Goal: Task Accomplishment & Management: Use online tool/utility

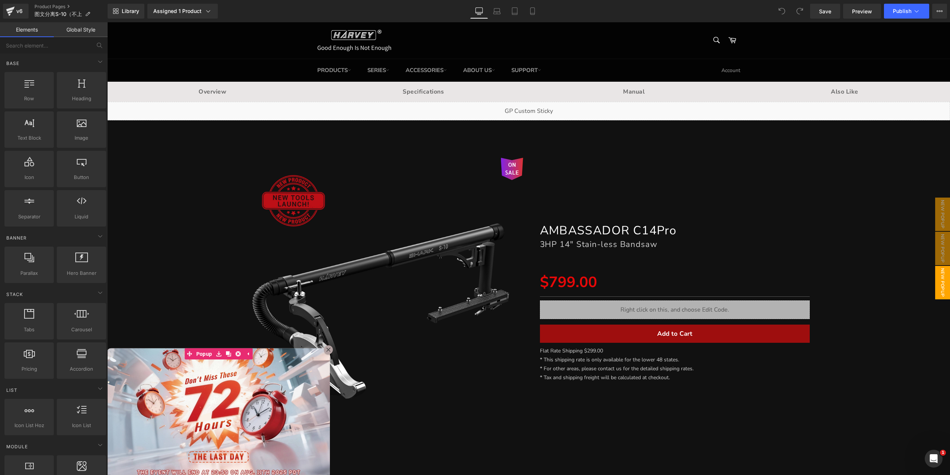
click at [893, 208] on div at bounding box center [528, 248] width 843 height 452
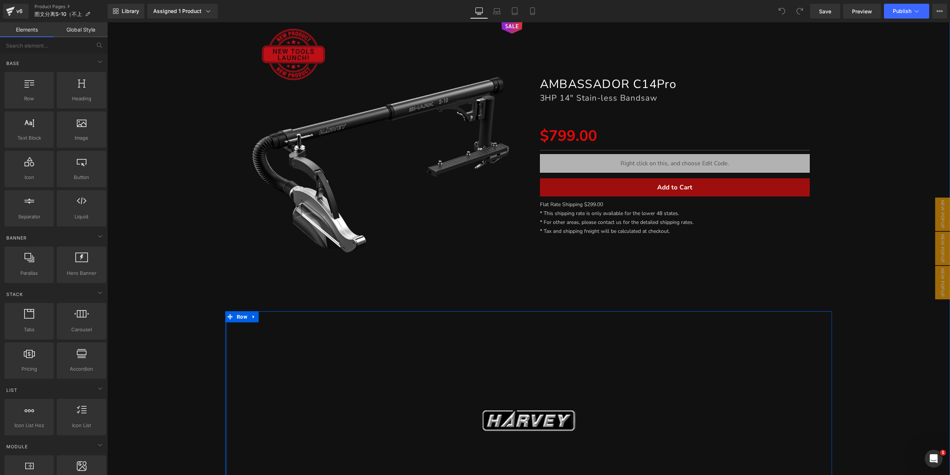
scroll to position [186, 0]
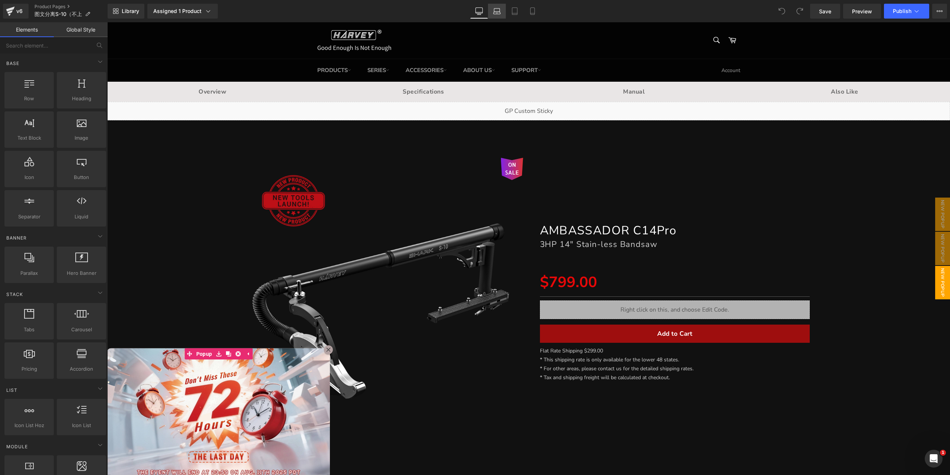
click at [499, 7] on icon at bounding box center [496, 10] width 7 height 7
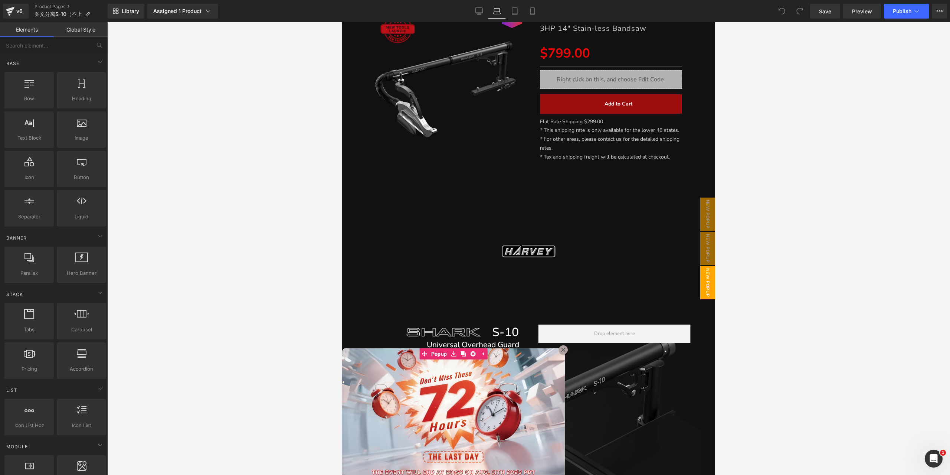
scroll to position [223, 0]
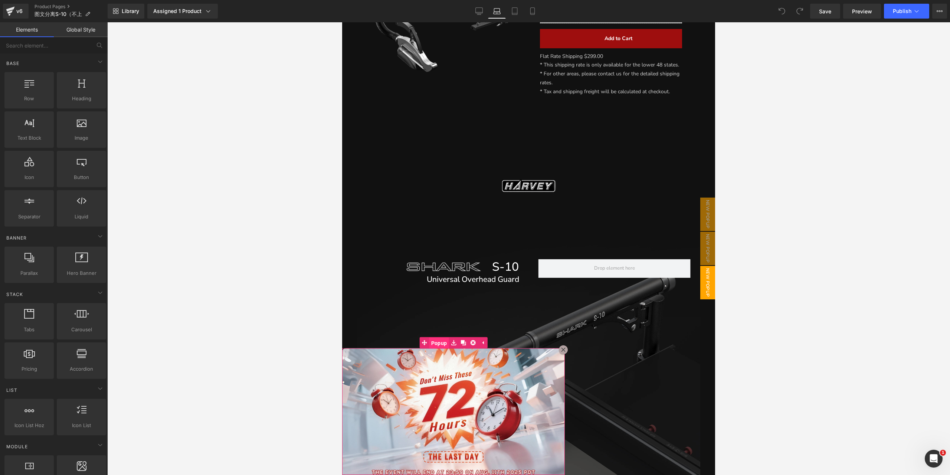
click at [436, 343] on span "Popup" at bounding box center [439, 342] width 20 height 11
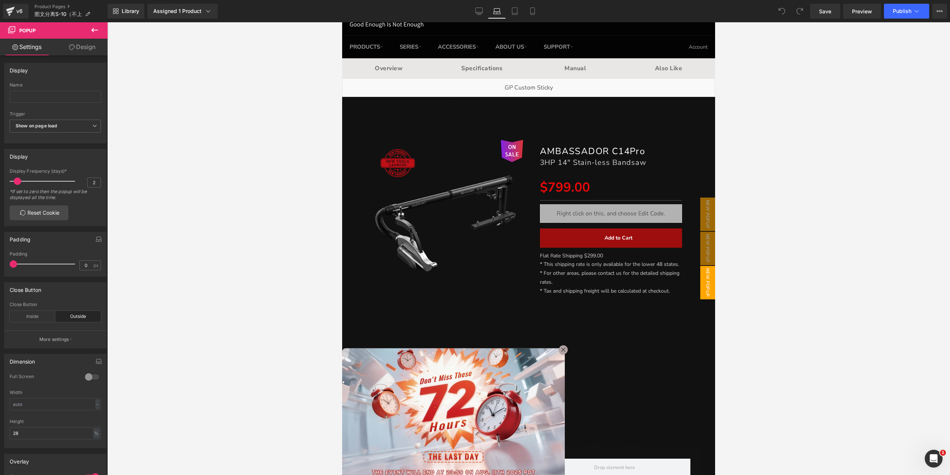
scroll to position [0, 0]
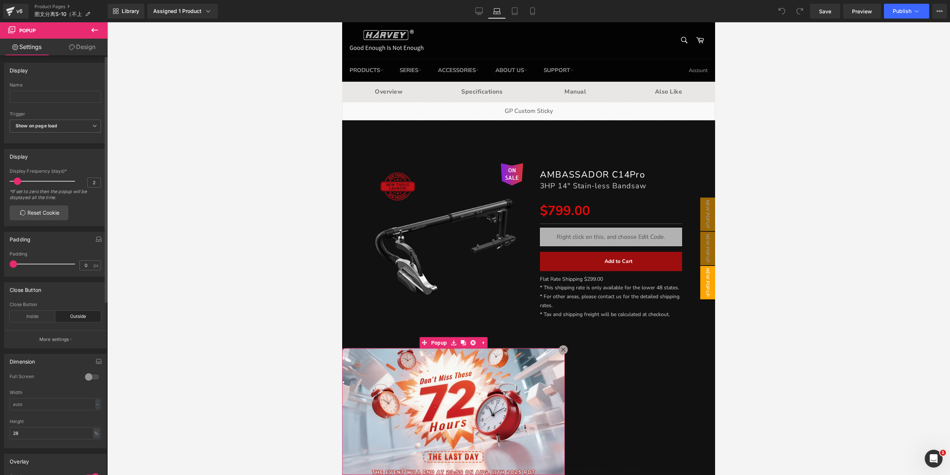
click at [14, 182] on span at bounding box center [17, 180] width 7 height 7
click at [436, 344] on span "Popup" at bounding box center [439, 342] width 20 height 11
click at [82, 49] on link "Design" at bounding box center [82, 47] width 54 height 17
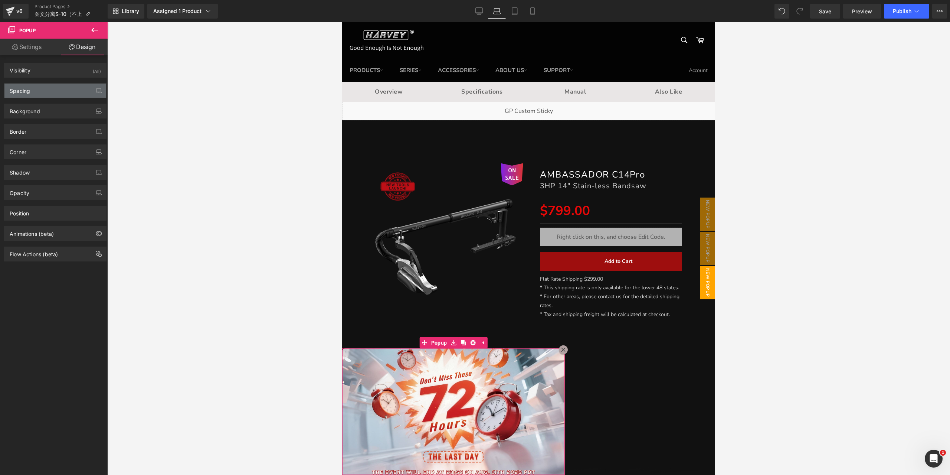
click at [58, 92] on div "Spacing" at bounding box center [55, 90] width 102 height 14
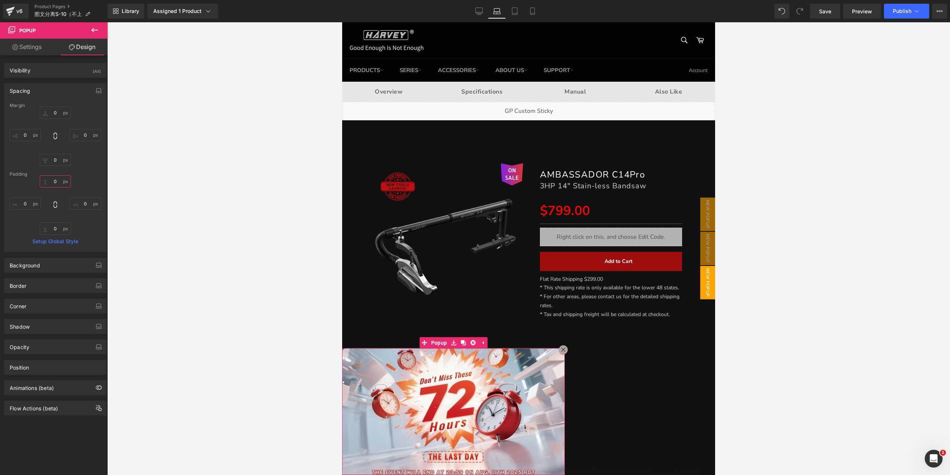
click at [55, 180] on input "0" at bounding box center [55, 181] width 31 height 12
type input "50"
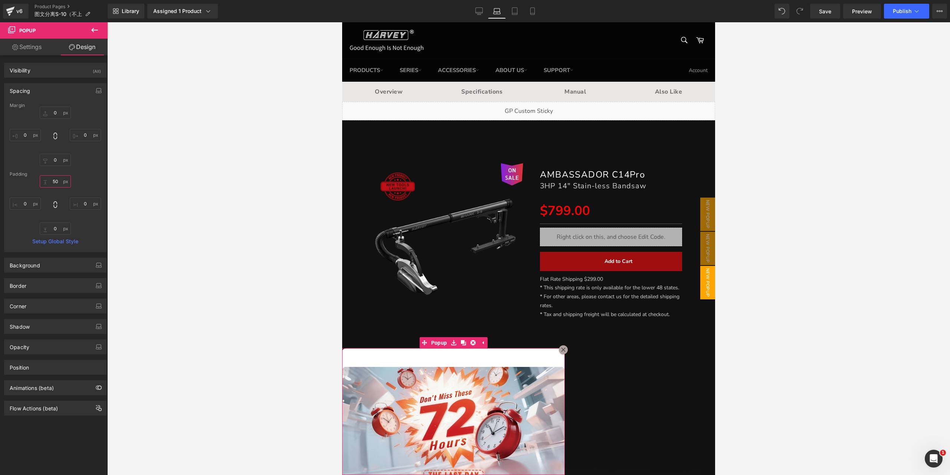
click at [58, 184] on input "50" at bounding box center [55, 181] width 31 height 12
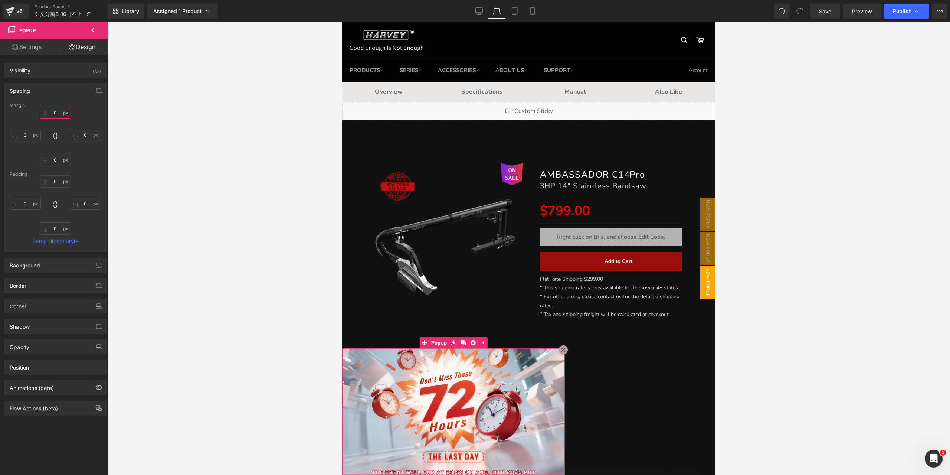
click at [58, 112] on input "0" at bounding box center [55, 113] width 31 height 12
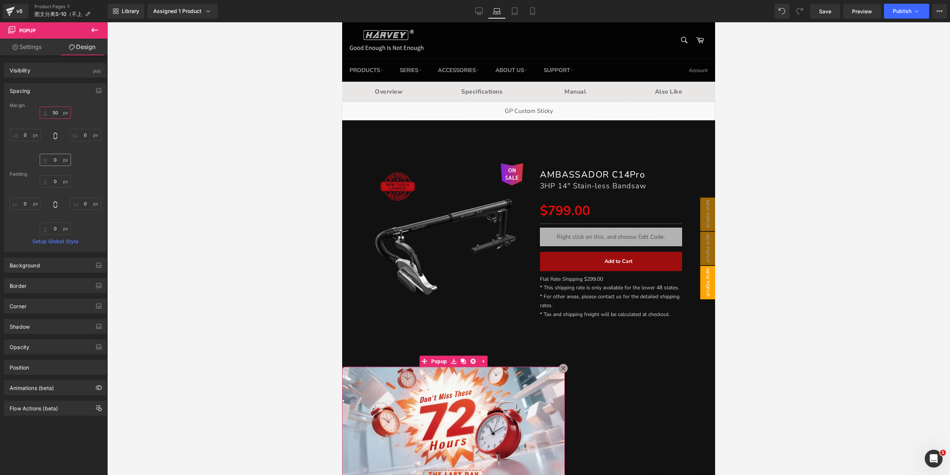
type input "50"
click at [55, 160] on input "0" at bounding box center [55, 160] width 31 height 12
click at [70, 155] on div "50 0 50 0" at bounding box center [55, 136] width 91 height 59
click at [57, 161] on input "50" at bounding box center [55, 160] width 31 height 12
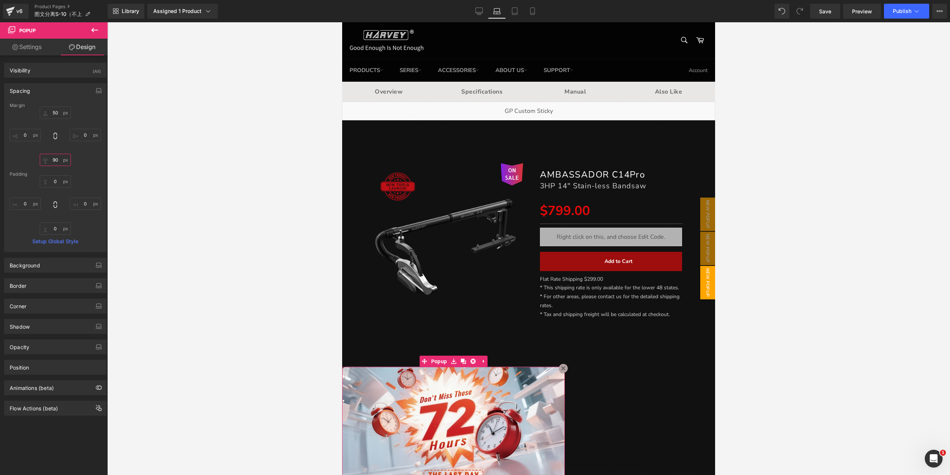
click at [56, 160] on input "90" at bounding box center [55, 160] width 31 height 12
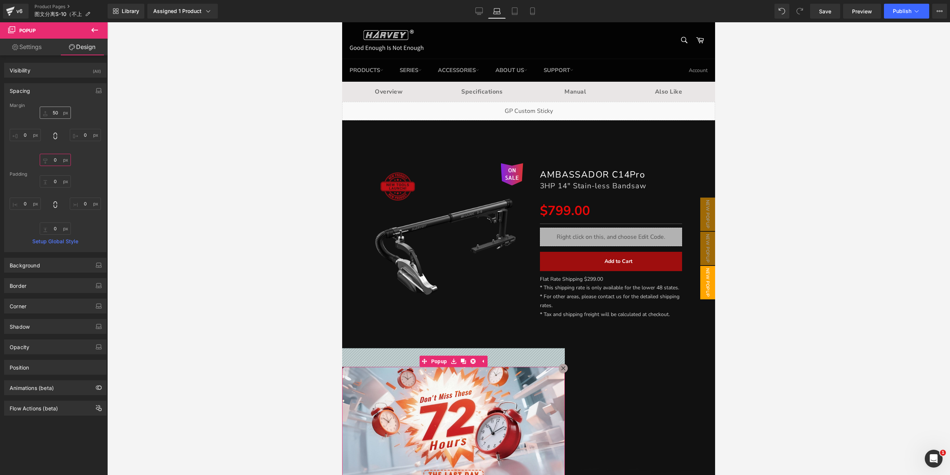
type input "0"
click at [62, 113] on input "50" at bounding box center [55, 113] width 31 height 12
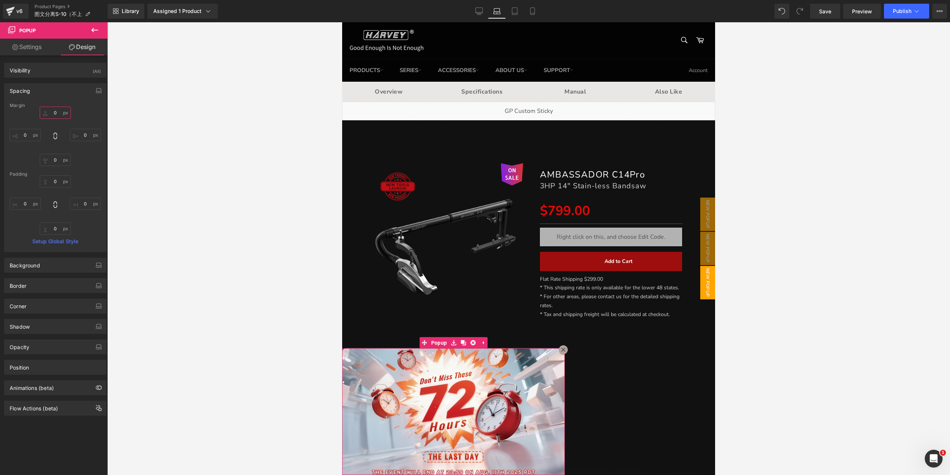
type input "0"
click at [32, 49] on link "Settings" at bounding box center [27, 47] width 54 height 17
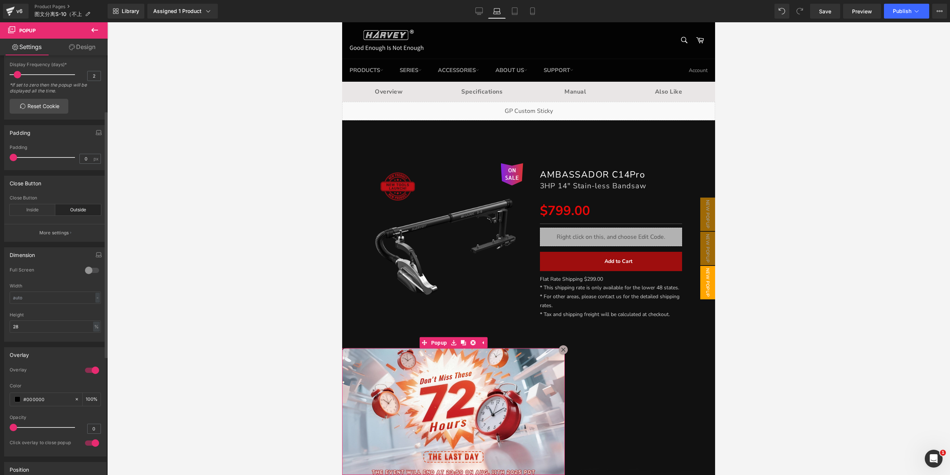
scroll to position [111, 0]
click at [69, 316] on input "28" at bounding box center [55, 321] width 91 height 12
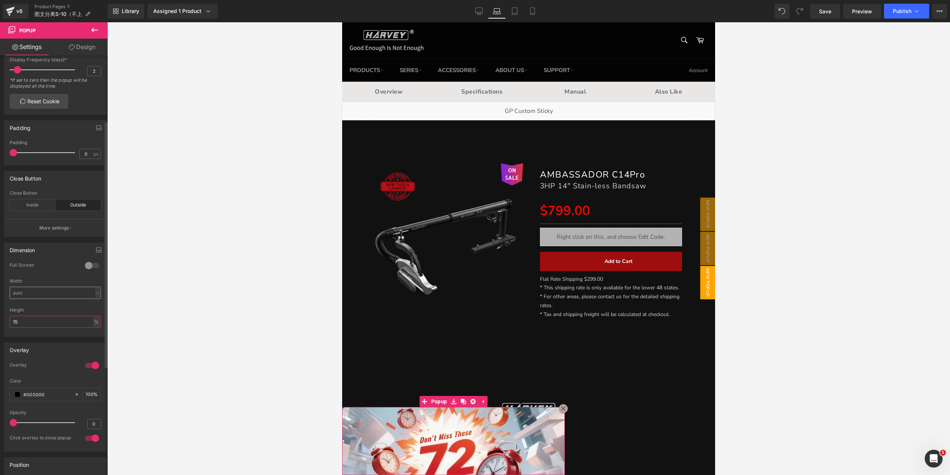
type input "15"
click at [59, 294] on input "text" at bounding box center [55, 292] width 91 height 12
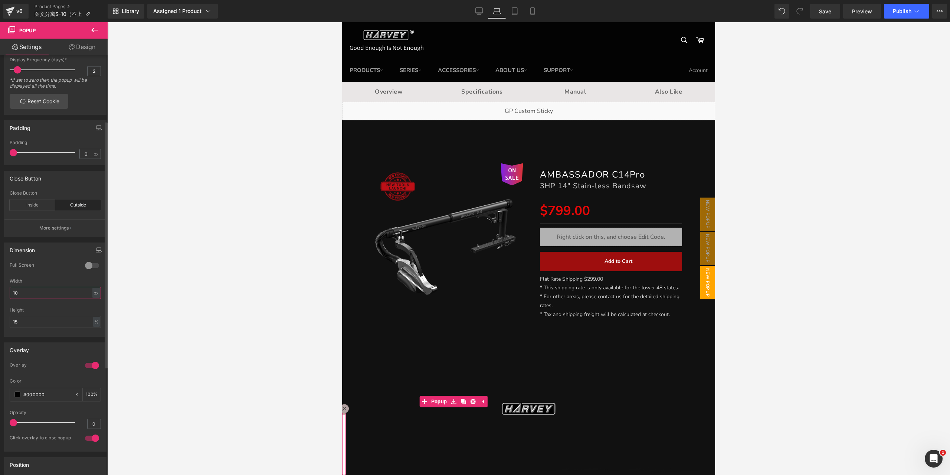
click at [59, 294] on input "10" at bounding box center [55, 292] width 91 height 12
click at [73, 288] on input "20" at bounding box center [55, 292] width 91 height 12
click at [90, 261] on div at bounding box center [92, 265] width 18 height 12
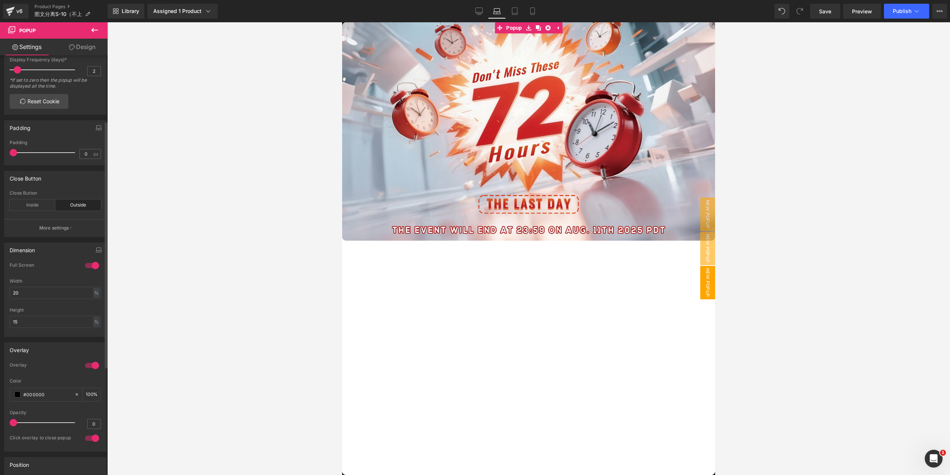
click at [90, 261] on div at bounding box center [92, 265] width 18 height 12
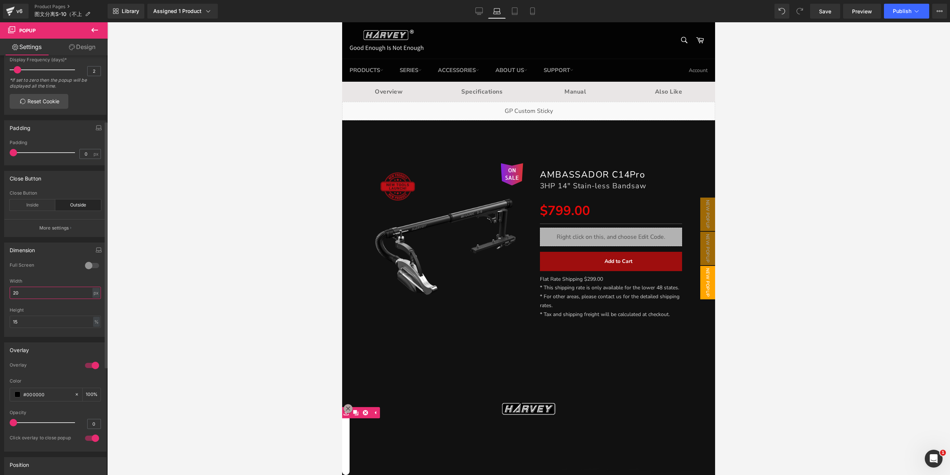
click at [44, 291] on input "20" at bounding box center [55, 292] width 91 height 12
click at [44, 291] on input "50" at bounding box center [55, 292] width 91 height 12
click at [38, 318] on input "15" at bounding box center [55, 321] width 91 height 12
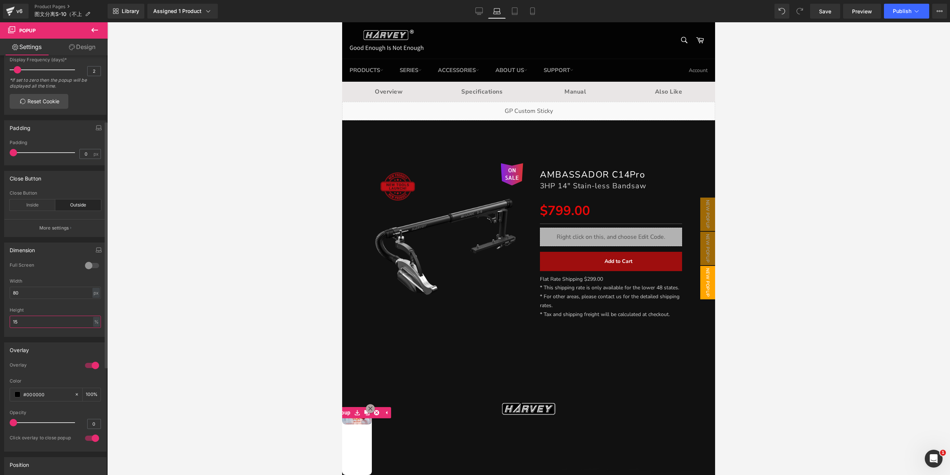
click at [38, 318] on input "15" at bounding box center [55, 321] width 91 height 12
click at [78, 290] on input "80" at bounding box center [55, 292] width 91 height 12
click at [94, 290] on div "px" at bounding box center [95, 293] width 7 height 10
click at [93, 304] on li "%" at bounding box center [95, 304] width 9 height 11
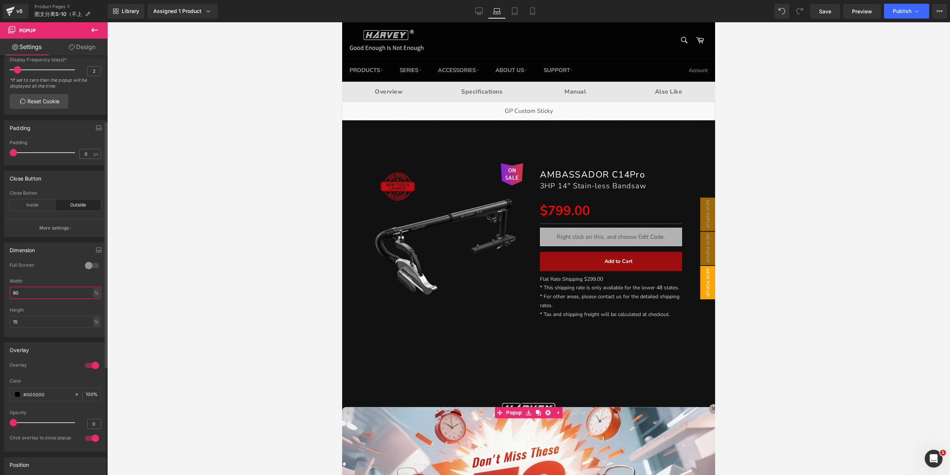
click at [77, 291] on input "80" at bounding box center [55, 292] width 91 height 12
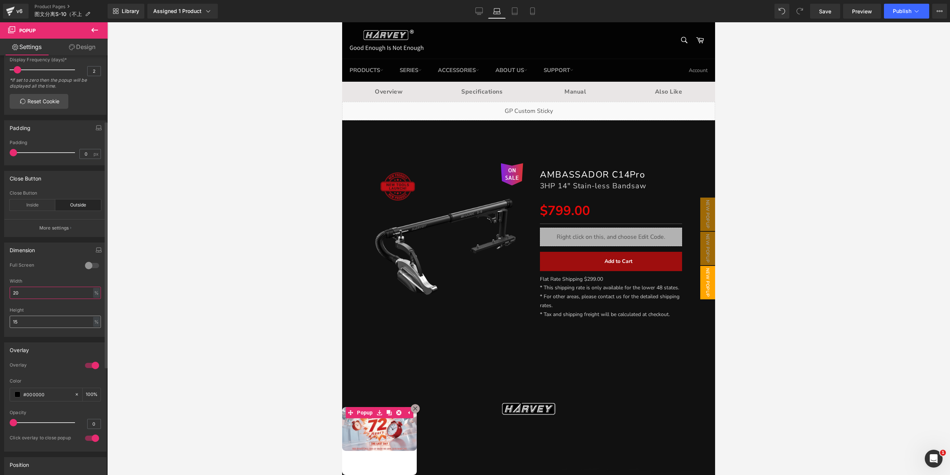
type input "20"
click at [50, 320] on input "15" at bounding box center [55, 321] width 91 height 12
type input "10"
click at [47, 289] on input "20" at bounding box center [55, 292] width 91 height 12
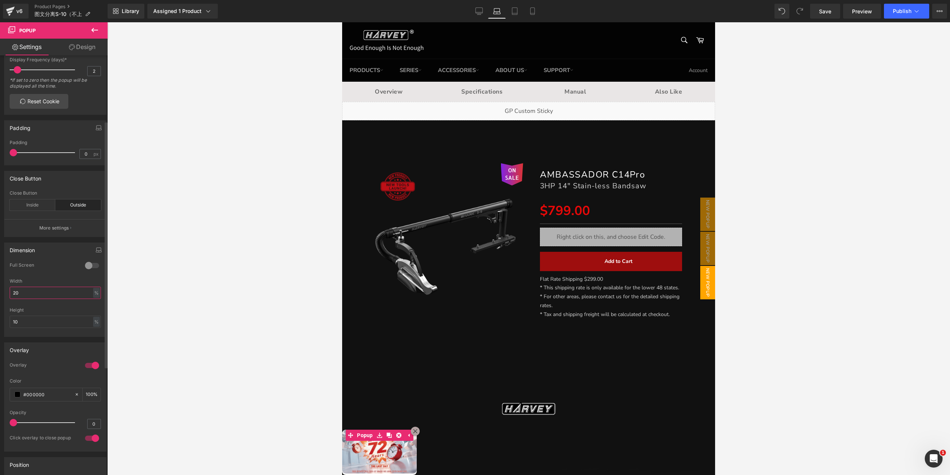
click at [47, 289] on input "20" at bounding box center [55, 292] width 91 height 12
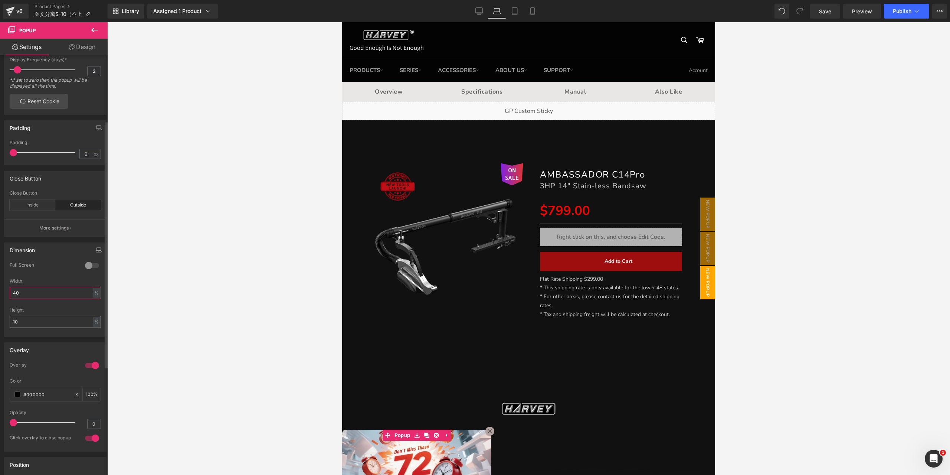
type input "40"
click at [44, 319] on input "10" at bounding box center [55, 321] width 91 height 12
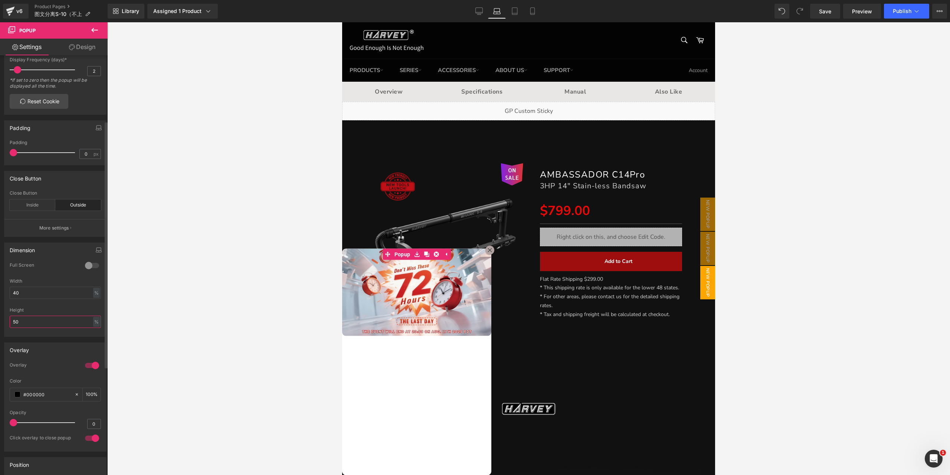
click at [44, 319] on input "50" at bounding box center [55, 321] width 91 height 12
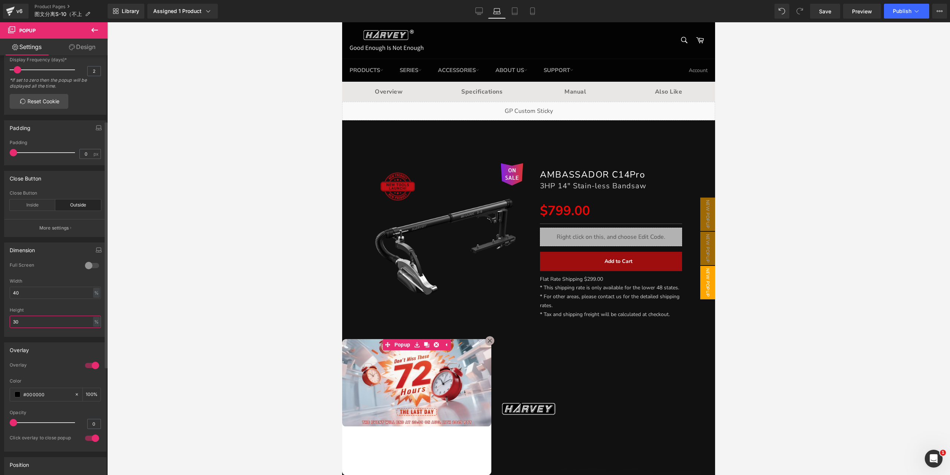
click at [44, 319] on input "30" at bounding box center [55, 321] width 91 height 12
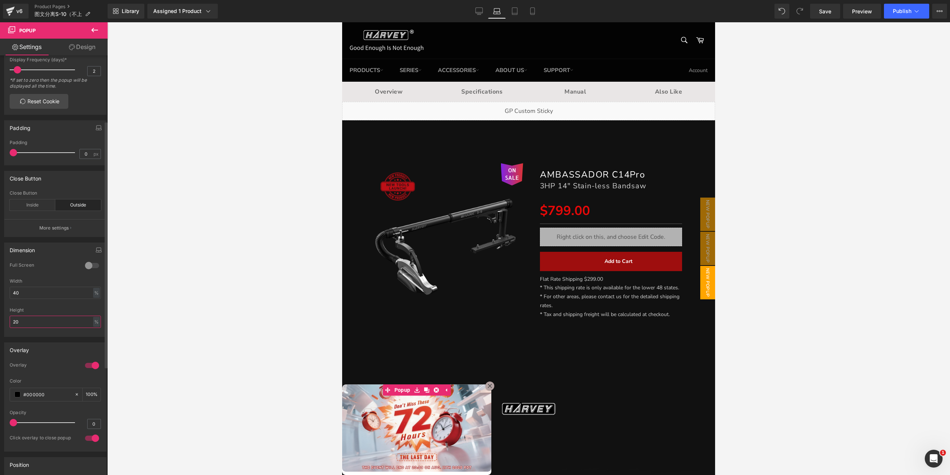
click at [44, 319] on input "20" at bounding box center [55, 321] width 91 height 12
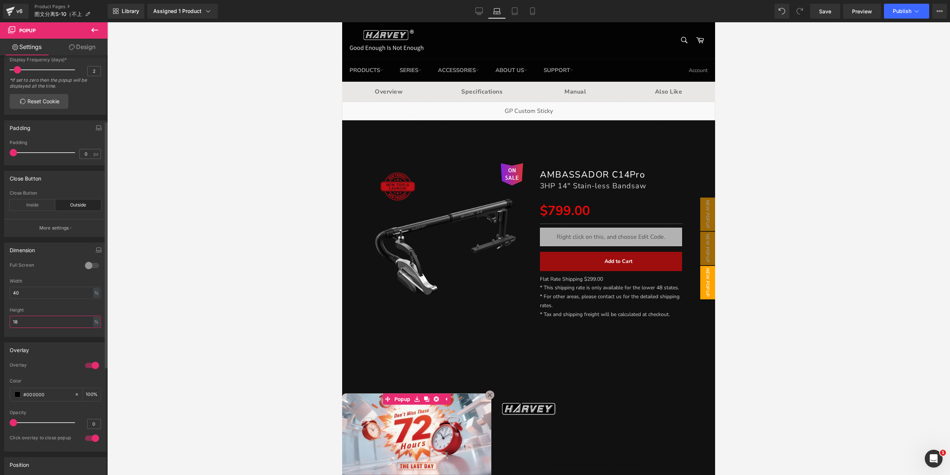
type input "18"
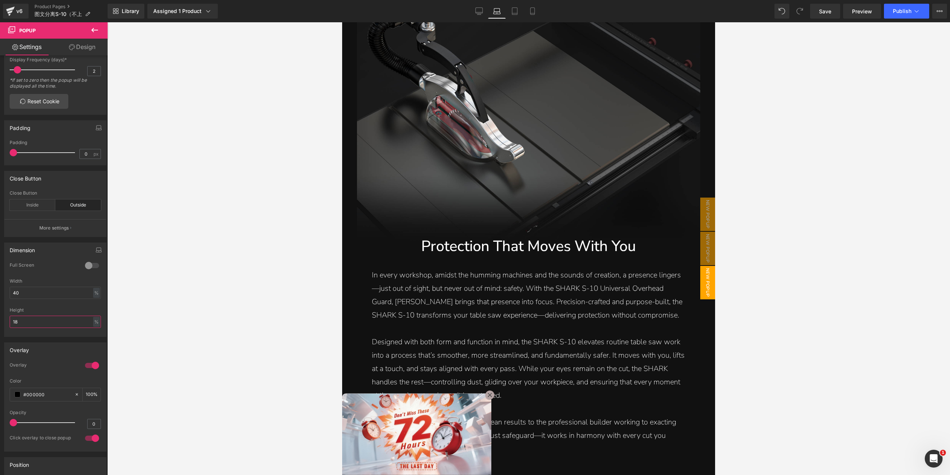
scroll to position [631, 0]
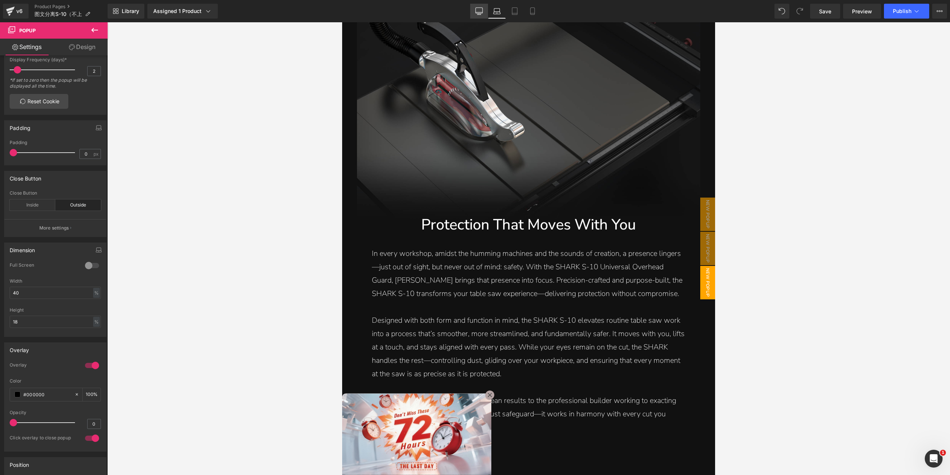
click at [477, 13] on icon at bounding box center [478, 10] width 7 height 7
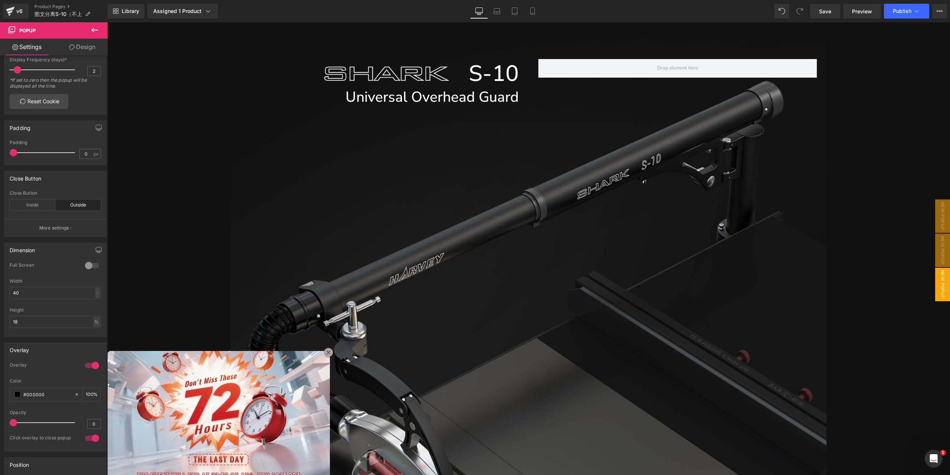
scroll to position [586, 0]
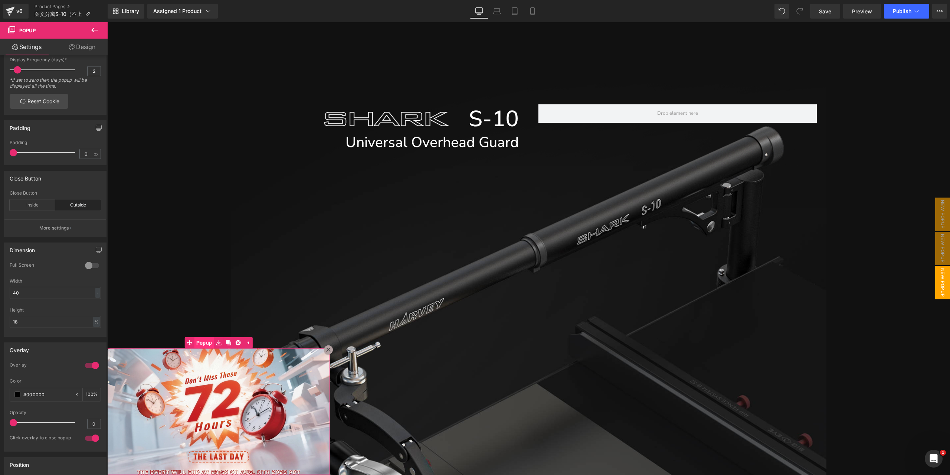
click at [206, 344] on span "Popup" at bounding box center [204, 342] width 20 height 11
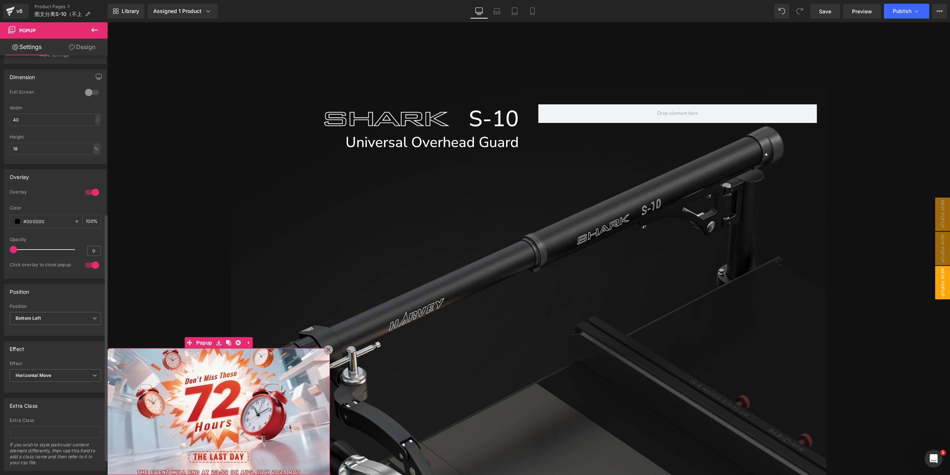
scroll to position [295, 0]
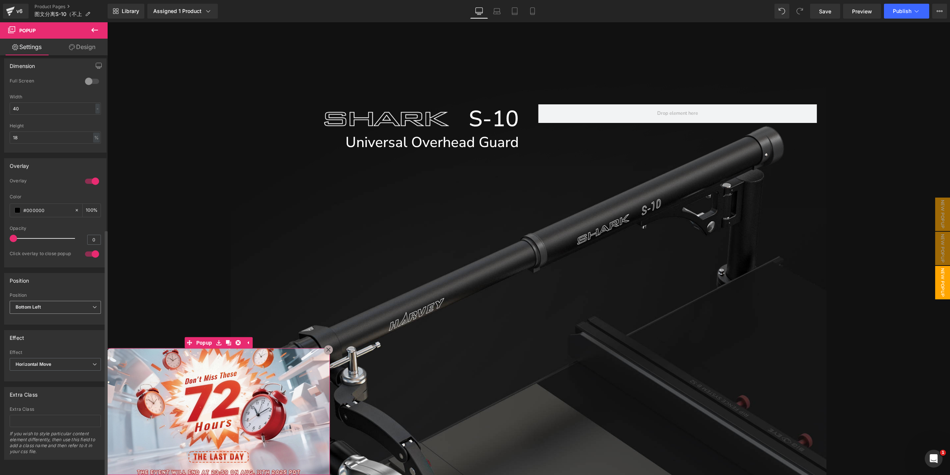
click at [58, 309] on div "Bottom Left Center Center Top Left Top Right Bottom Left Bottom Right Top Cente…" at bounding box center [55, 309] width 91 height 17
click at [55, 302] on span "Bottom Left" at bounding box center [55, 307] width 91 height 13
click at [50, 345] on div "Bottom Center" at bounding box center [44, 347] width 46 height 5
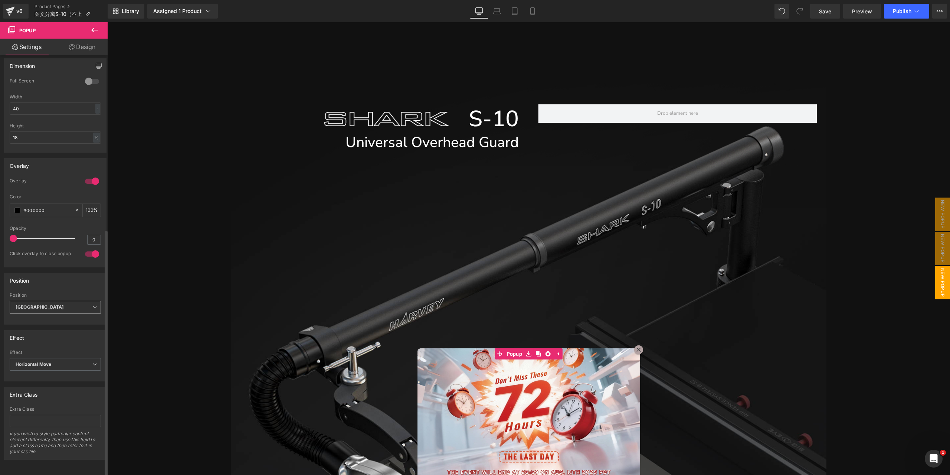
click at [45, 304] on b "Bottom Center" at bounding box center [40, 307] width 48 height 6
click at [45, 354] on li "Center Left" at bounding box center [56, 358] width 92 height 11
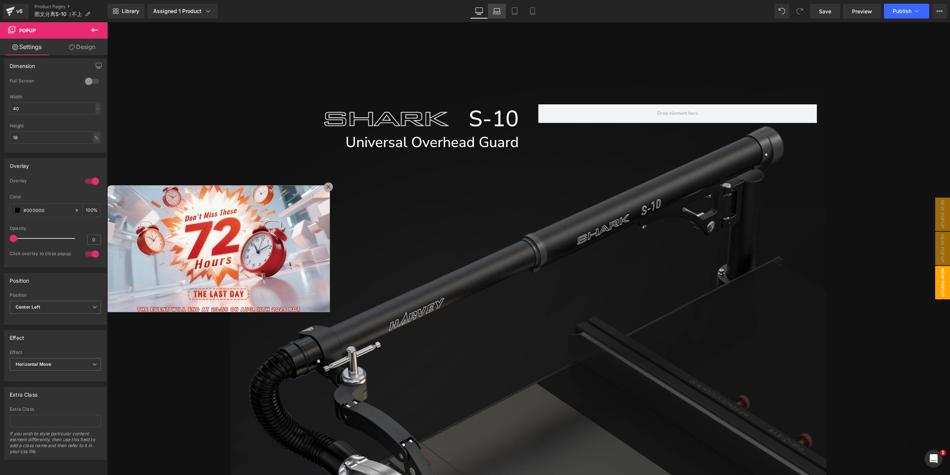
click at [497, 17] on link "Laptop" at bounding box center [497, 11] width 18 height 15
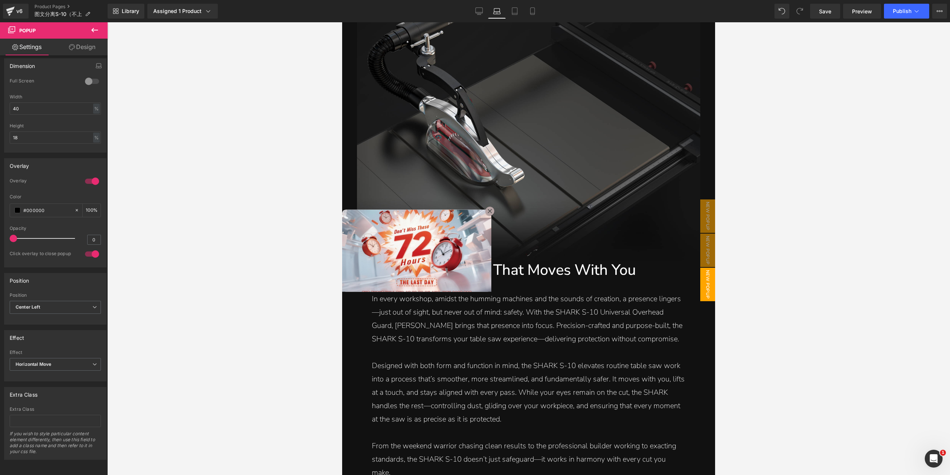
scroll to position [608, 0]
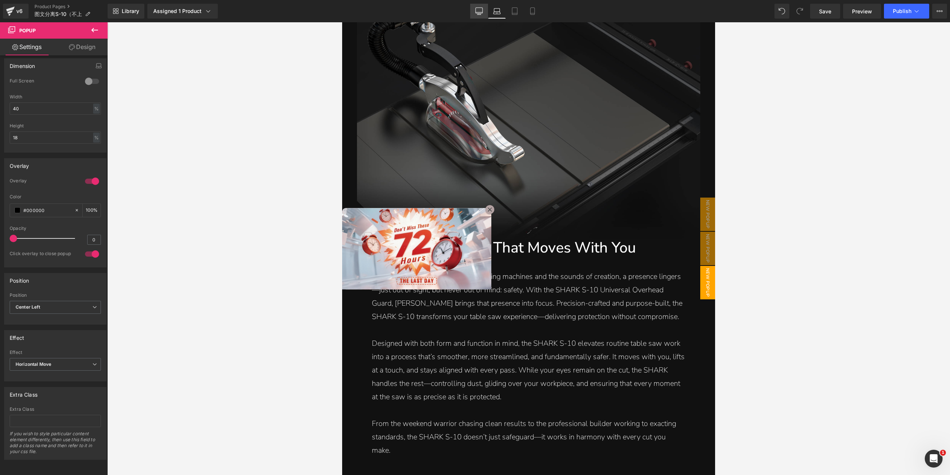
click at [476, 12] on icon at bounding box center [479, 12] width 7 height 0
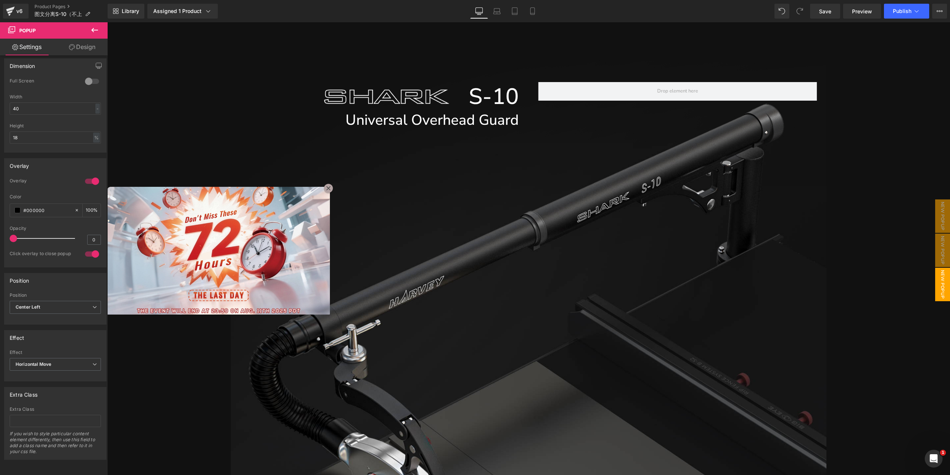
scroll to position [585, 0]
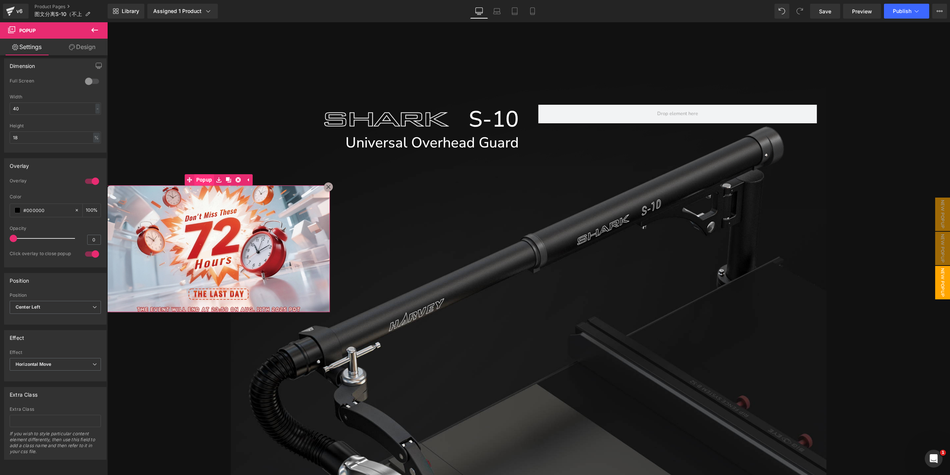
click at [202, 183] on span "Popup" at bounding box center [204, 179] width 20 height 11
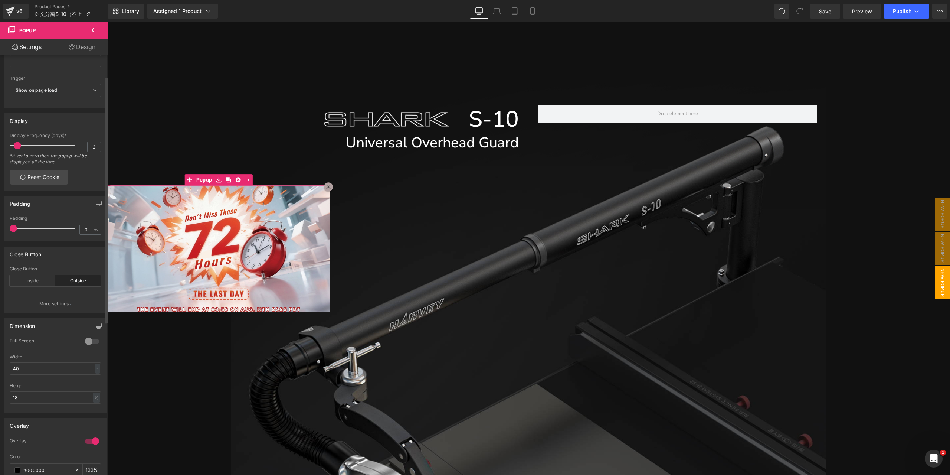
scroll to position [0, 0]
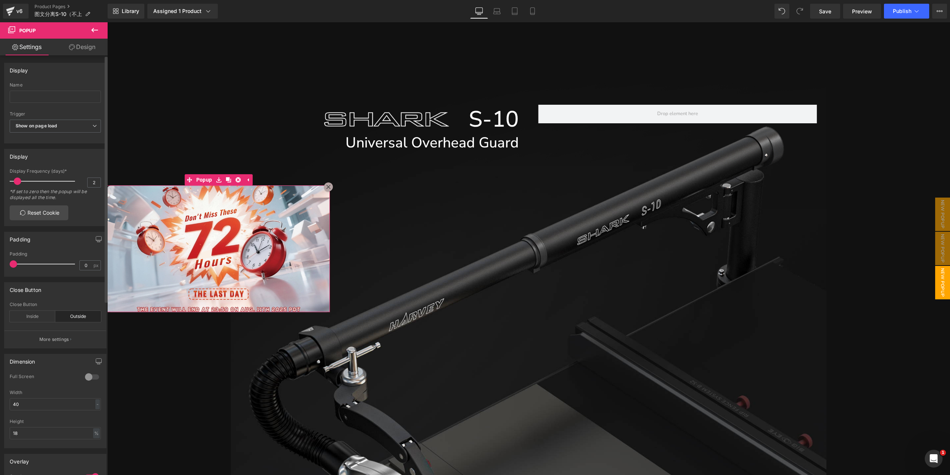
drag, startPoint x: 11, startPoint y: 260, endPoint x: 4, endPoint y: 265, distance: 8.5
click at [4, 265] on div "0px Padding 0 px" at bounding box center [55, 263] width 102 height 25
click at [497, 12] on icon at bounding box center [497, 13] width 7 height 2
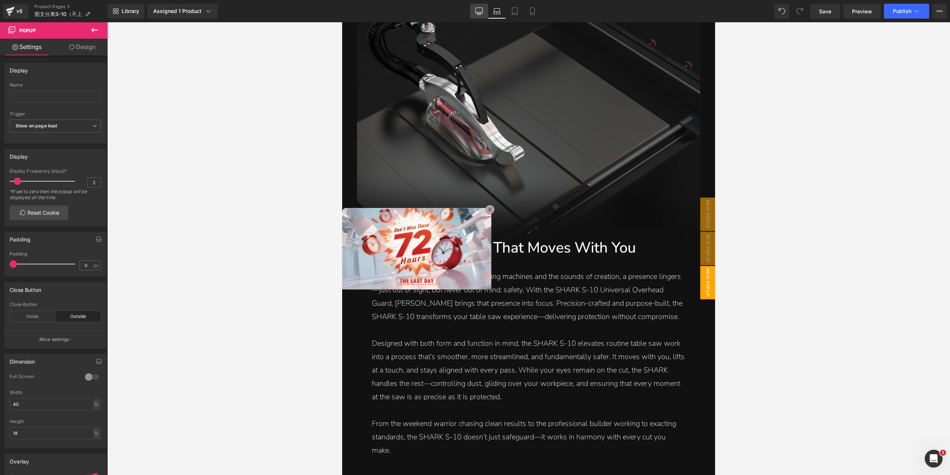
click at [482, 9] on icon at bounding box center [478, 10] width 7 height 7
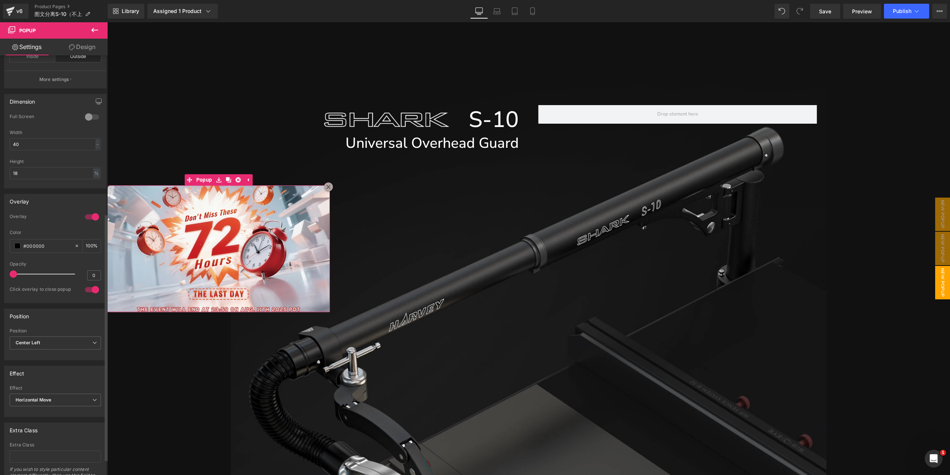
scroll to position [295, 0]
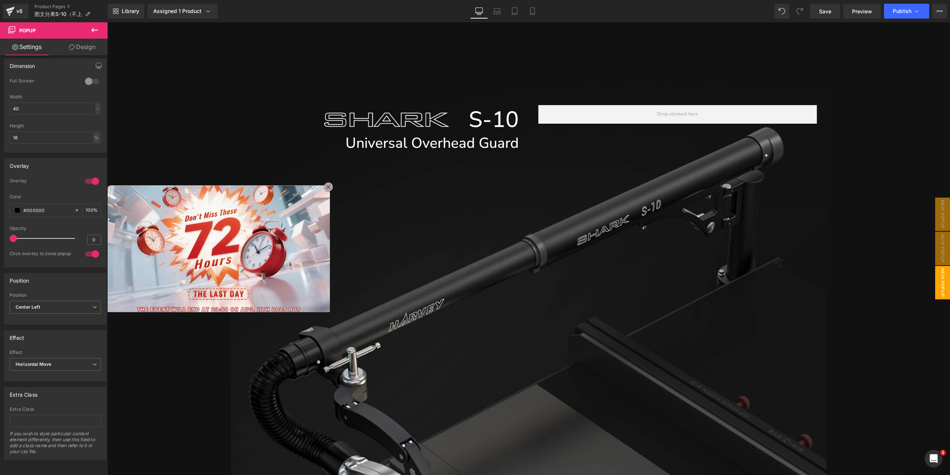
drag, startPoint x: 12, startPoint y: 235, endPoint x: -4, endPoint y: 240, distance: 17.1
click at [0, 240] on html "You are previewing how the will restyle your page. You can not edit Elements in…" at bounding box center [475, 237] width 950 height 475
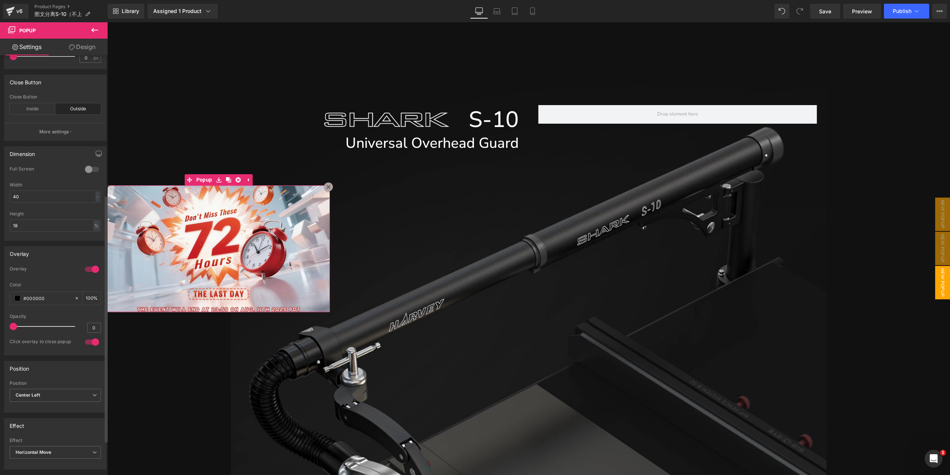
scroll to position [184, 0]
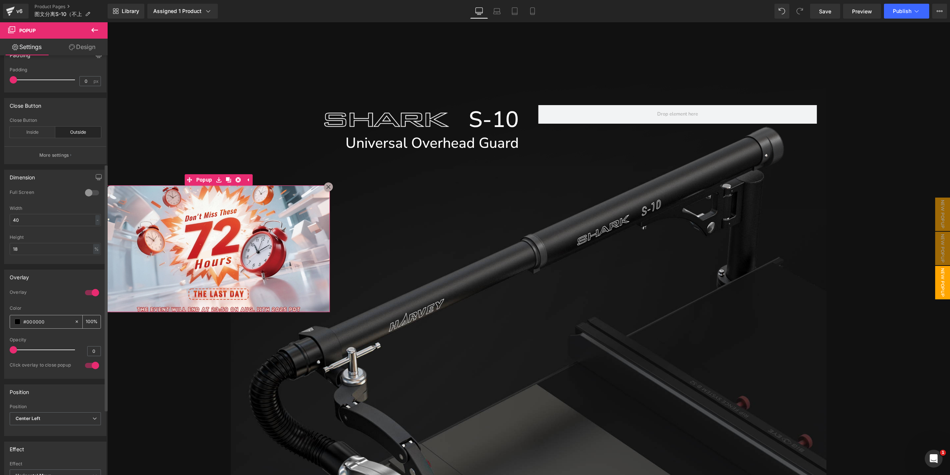
click at [74, 319] on icon at bounding box center [76, 321] width 5 height 5
click at [498, 15] on link "Laptop" at bounding box center [497, 11] width 18 height 15
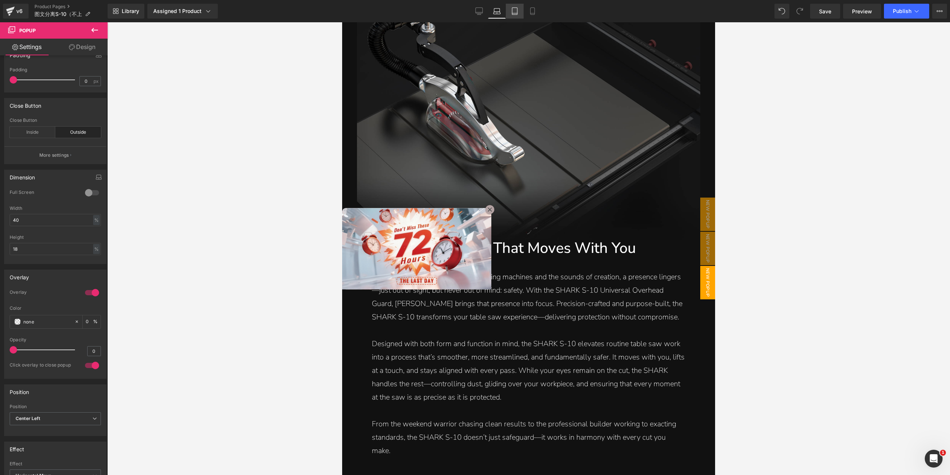
click at [512, 12] on icon at bounding box center [514, 10] width 7 height 7
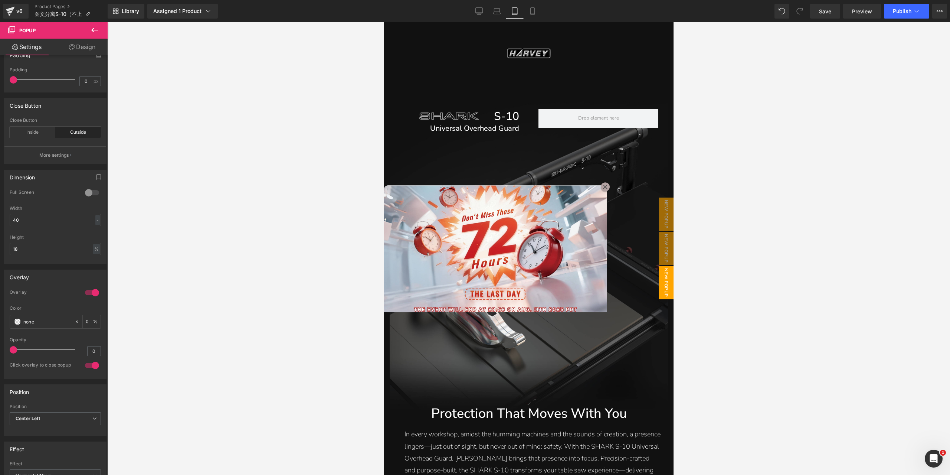
scroll to position [583, 0]
click at [477, 181] on span "Popup" at bounding box center [481, 179] width 20 height 11
click at [95, 218] on div "-" at bounding box center [97, 220] width 4 height 10
click at [96, 232] on li "%" at bounding box center [95, 231] width 9 height 11
click at [77, 219] on input "40" at bounding box center [55, 220] width 91 height 12
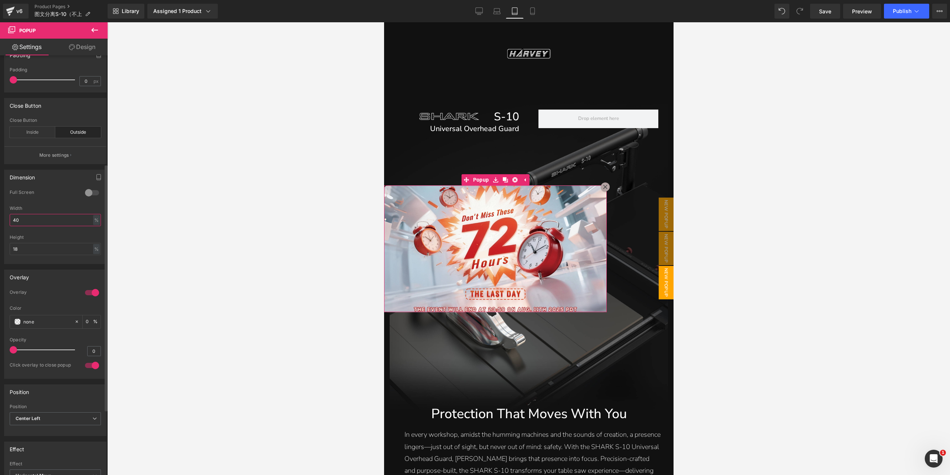
click at [77, 219] on input "40" at bounding box center [55, 220] width 91 height 12
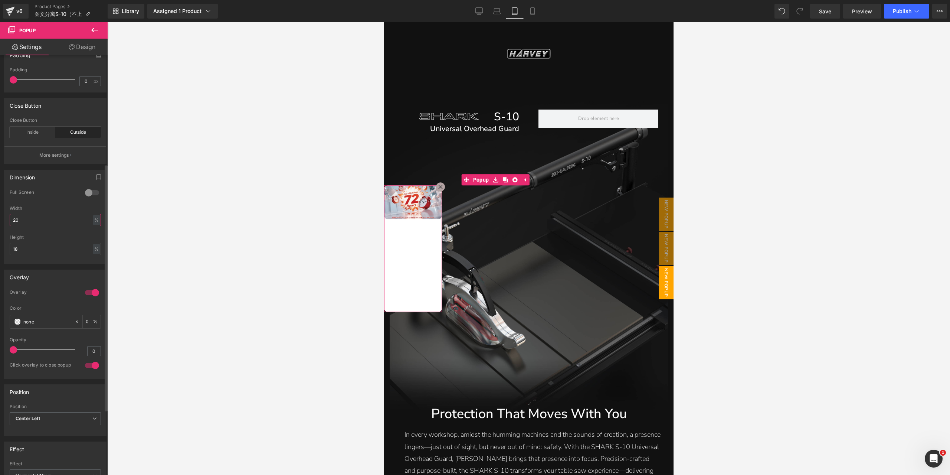
click at [74, 219] on input "20" at bounding box center [55, 220] width 91 height 12
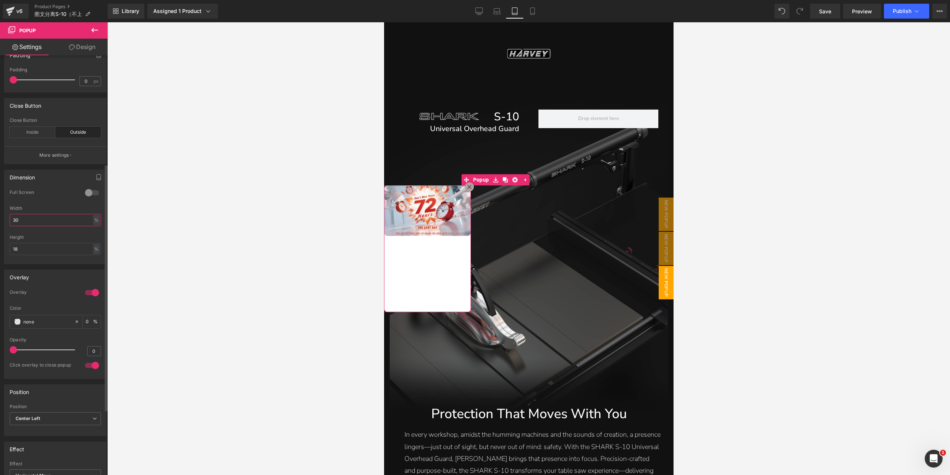
click at [74, 219] on input "30" at bounding box center [55, 220] width 91 height 12
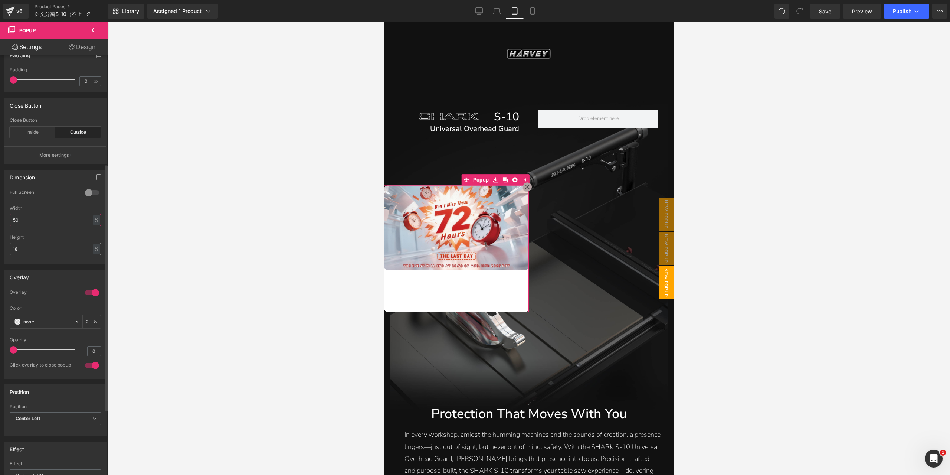
type input "50"
click at [43, 246] on input "18" at bounding box center [55, 249] width 91 height 12
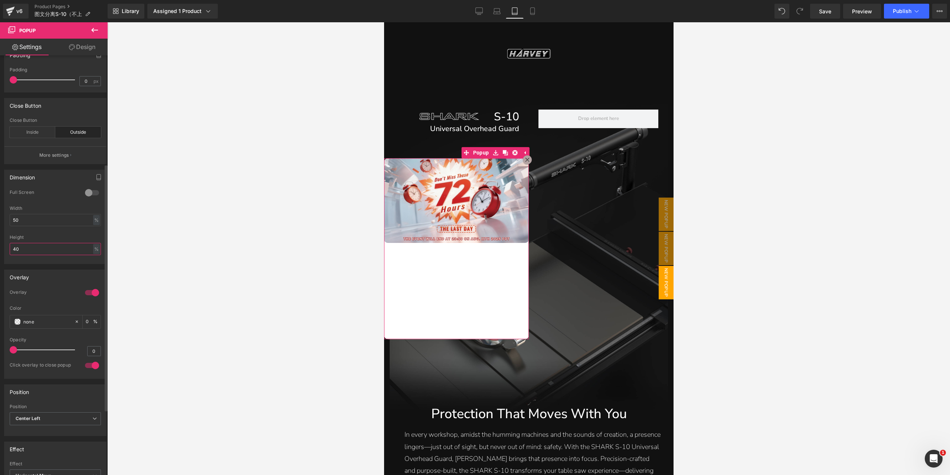
click at [43, 246] on input "40" at bounding box center [55, 249] width 91 height 12
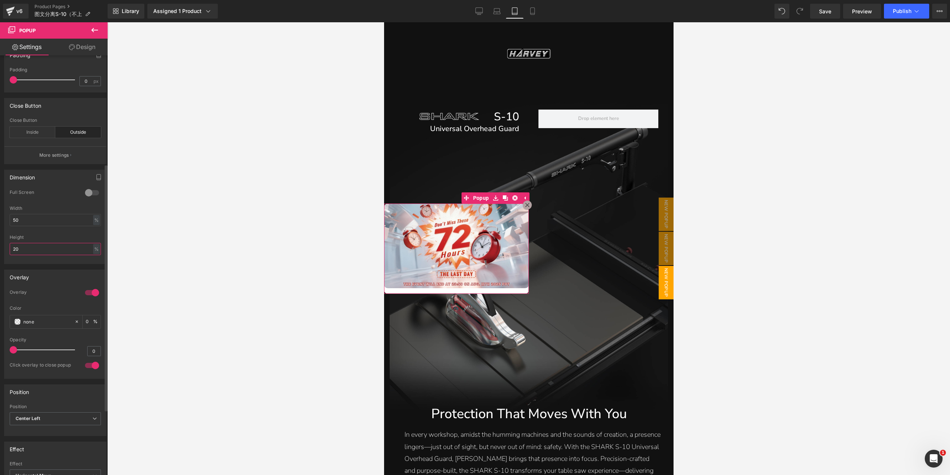
click at [43, 246] on input "20" at bounding box center [55, 249] width 91 height 12
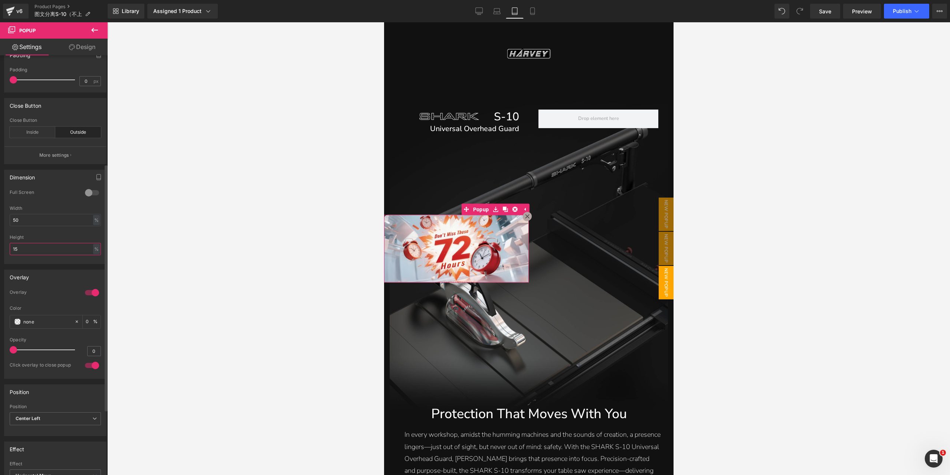
click at [43, 246] on input "15" at bounding box center [55, 249] width 91 height 12
click at [43, 246] on input "16" at bounding box center [55, 249] width 91 height 12
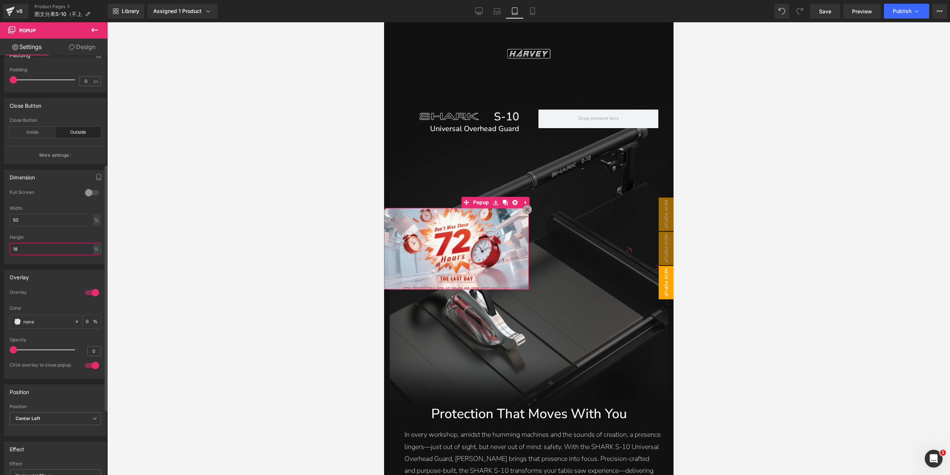
click at [43, 246] on input "18" at bounding box center [55, 249] width 91 height 12
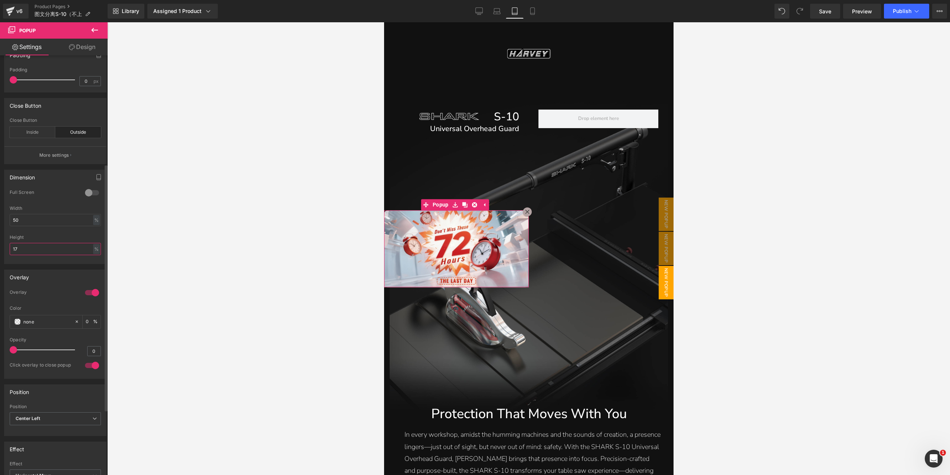
click at [50, 246] on input "17" at bounding box center [55, 249] width 91 height 12
type input "18"
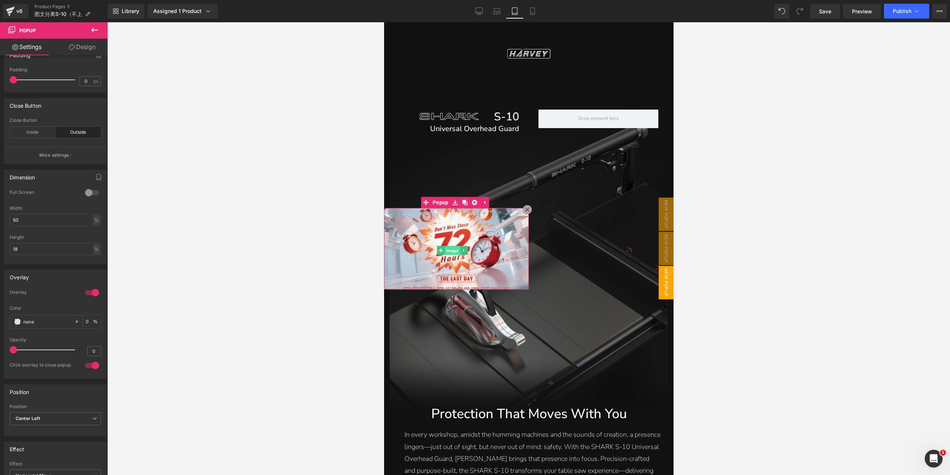
click at [452, 248] on span "Image" at bounding box center [451, 250] width 15 height 9
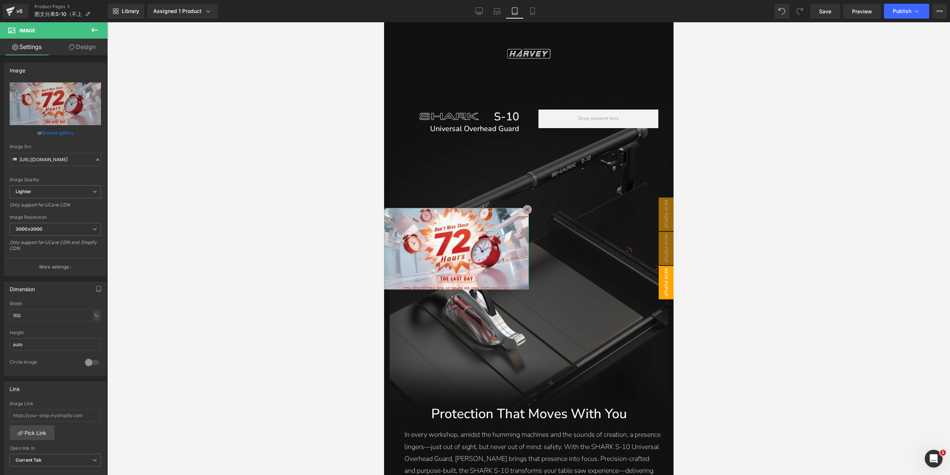
click at [64, 48] on link "Design" at bounding box center [82, 47] width 54 height 17
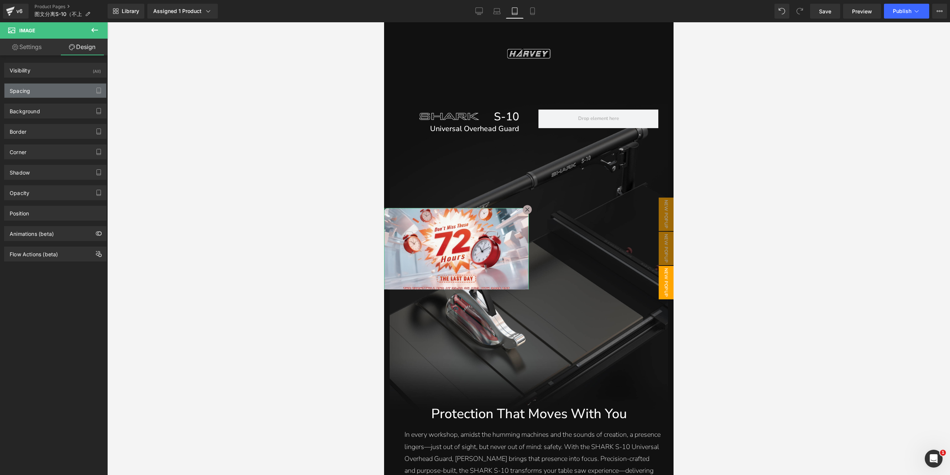
click at [30, 95] on div "Spacing" at bounding box center [55, 90] width 102 height 14
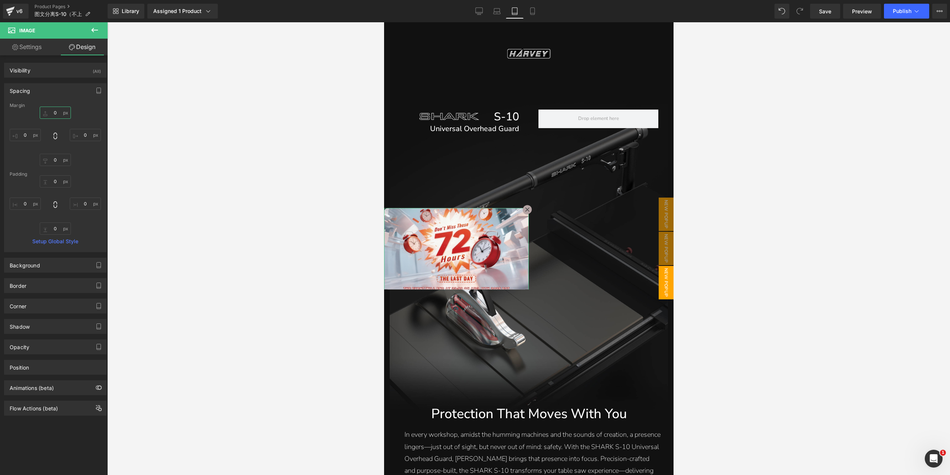
click at [56, 115] on input "0" at bounding box center [55, 113] width 31 height 12
type input "2"
click at [531, 19] on div "Library Assigned 1 Product Product Preview SHARK S-10 Universal Overhead Guard …" at bounding box center [529, 11] width 842 height 22
click at [531, 13] on icon at bounding box center [532, 11] width 4 height 7
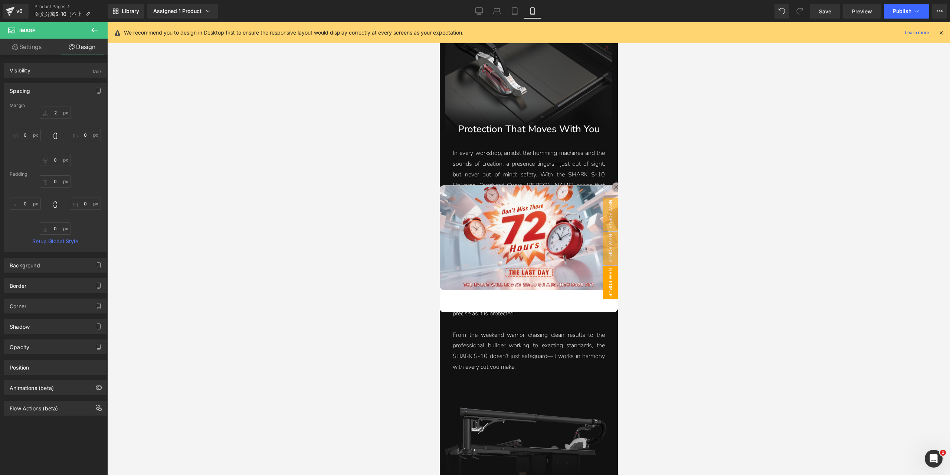
scroll to position [559, 0]
click at [514, 181] on span "Popup" at bounding box center [511, 179] width 20 height 11
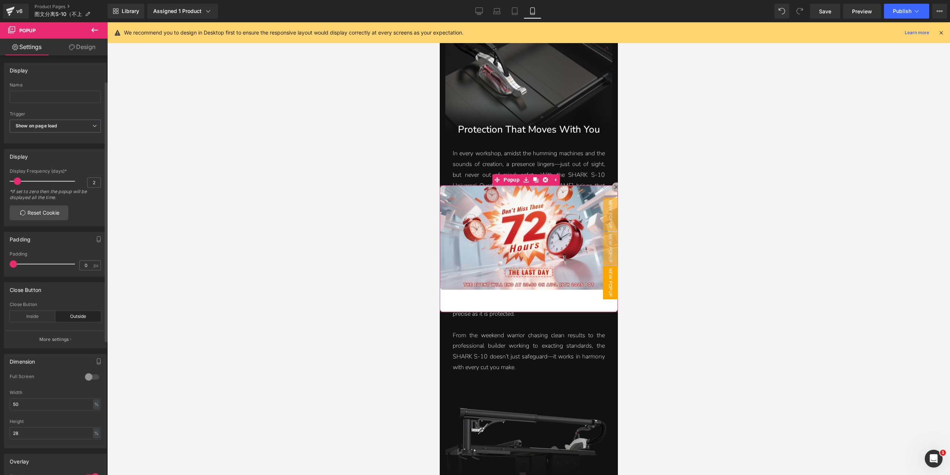
scroll to position [74, 0]
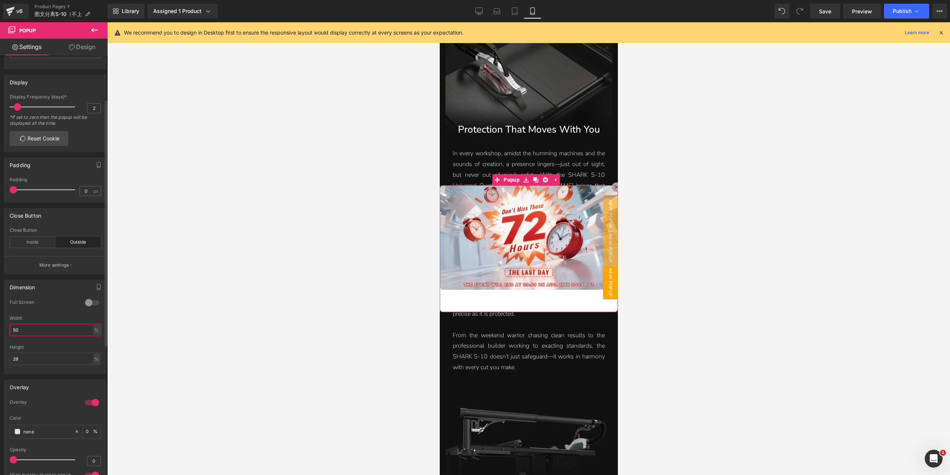
click at [53, 331] on input "50" at bounding box center [55, 330] width 91 height 12
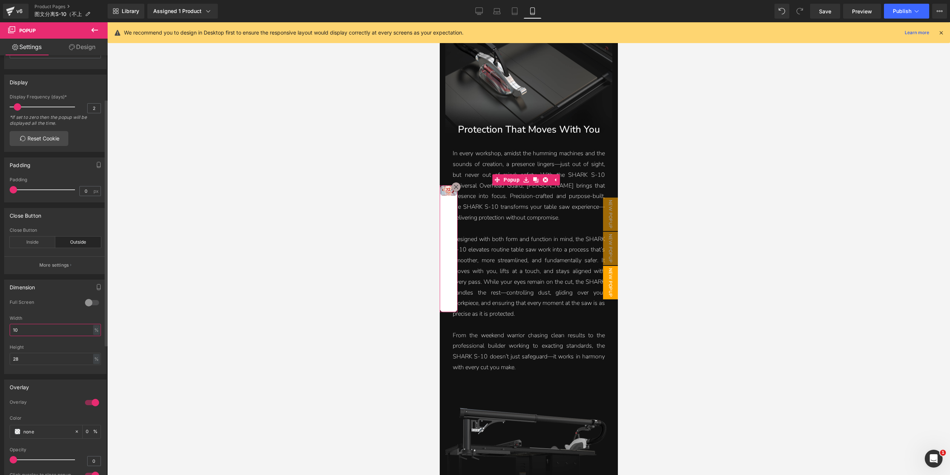
click at [53, 331] on input "10" at bounding box center [55, 330] width 91 height 12
type input "2"
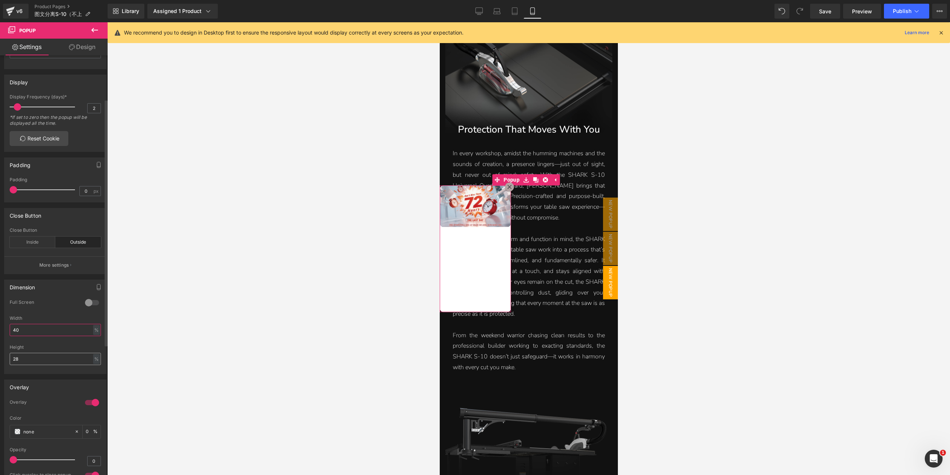
type input "40"
click at [32, 355] on input "28" at bounding box center [55, 359] width 91 height 12
click at [32, 355] on input "30" at bounding box center [55, 359] width 91 height 12
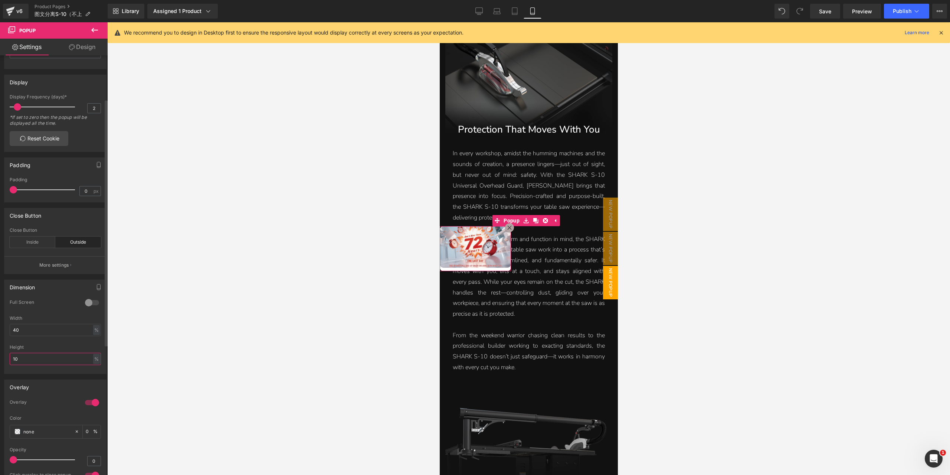
click at [32, 355] on input "10" at bounding box center [55, 359] width 91 height 12
click at [49, 355] on input "8" at bounding box center [55, 359] width 91 height 12
type input "7"
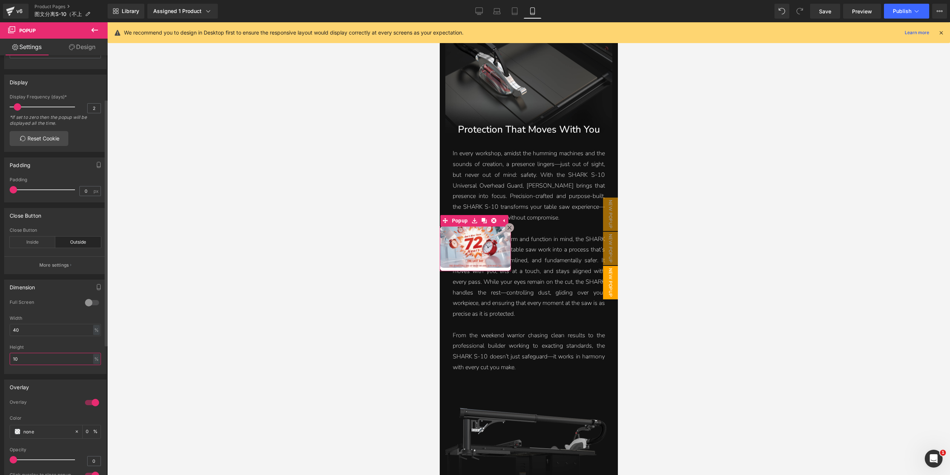
click at [40, 354] on input "10" at bounding box center [55, 359] width 91 height 12
type input "9"
click at [517, 15] on link "Tablet" at bounding box center [515, 11] width 18 height 15
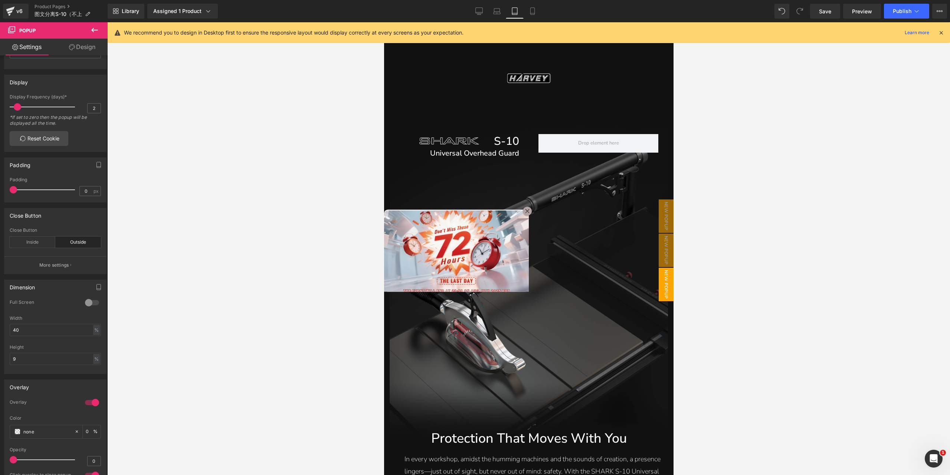
scroll to position [538, 0]
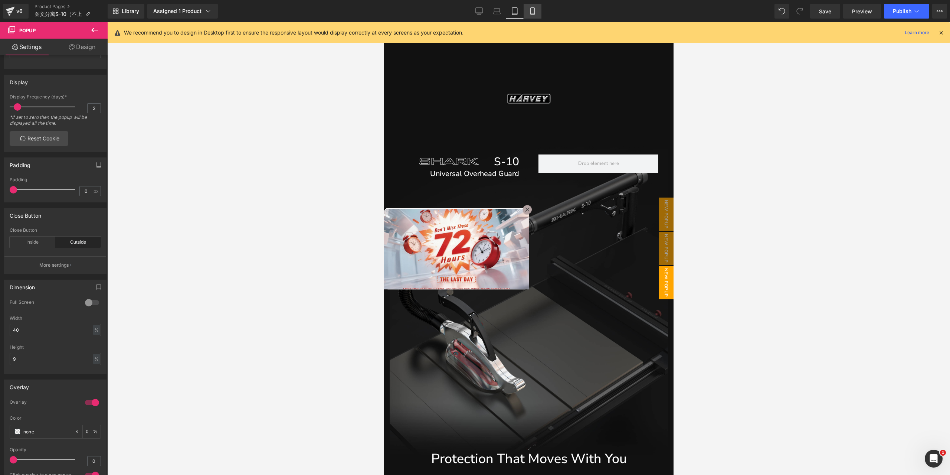
click at [534, 9] on icon at bounding box center [532, 11] width 4 height 7
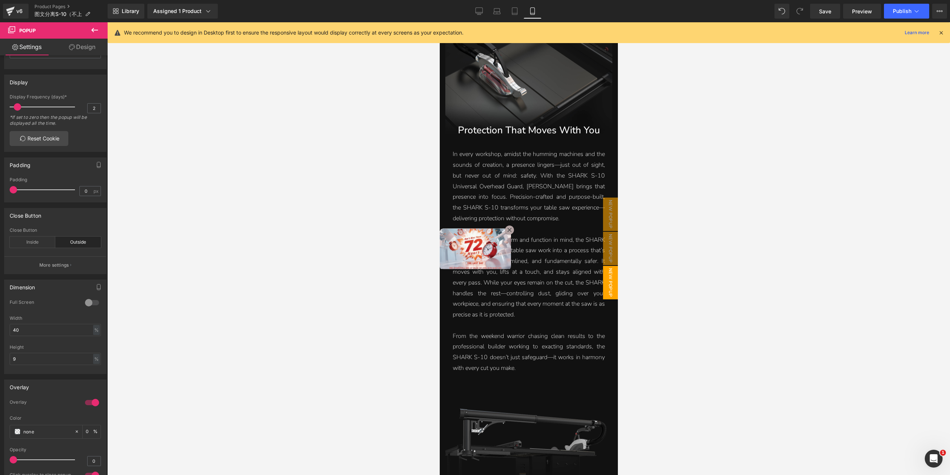
scroll to position [558, 0]
click at [822, 15] on span "Save" at bounding box center [825, 11] width 12 height 8
click at [859, 11] on span "Preview" at bounding box center [862, 11] width 20 height 8
click at [476, 13] on icon at bounding box center [478, 10] width 7 height 7
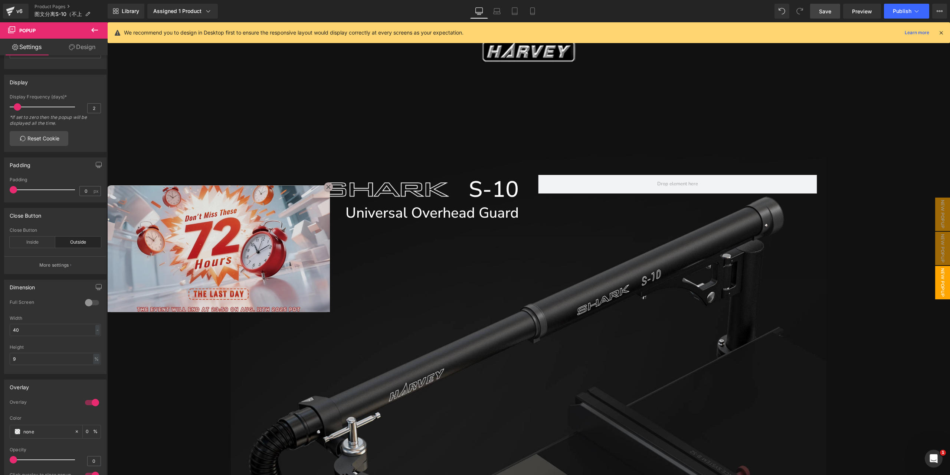
scroll to position [515, 0]
click at [217, 239] on img at bounding box center [218, 250] width 223 height 130
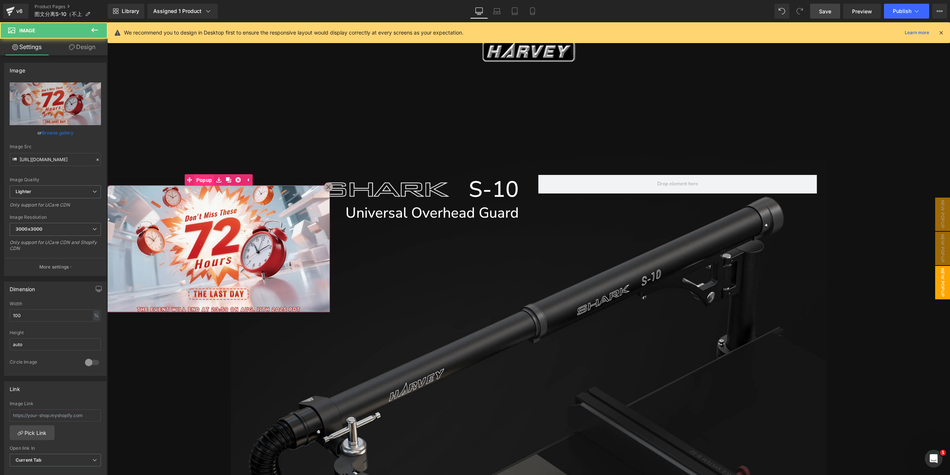
click at [200, 180] on span "Popup" at bounding box center [204, 179] width 20 height 11
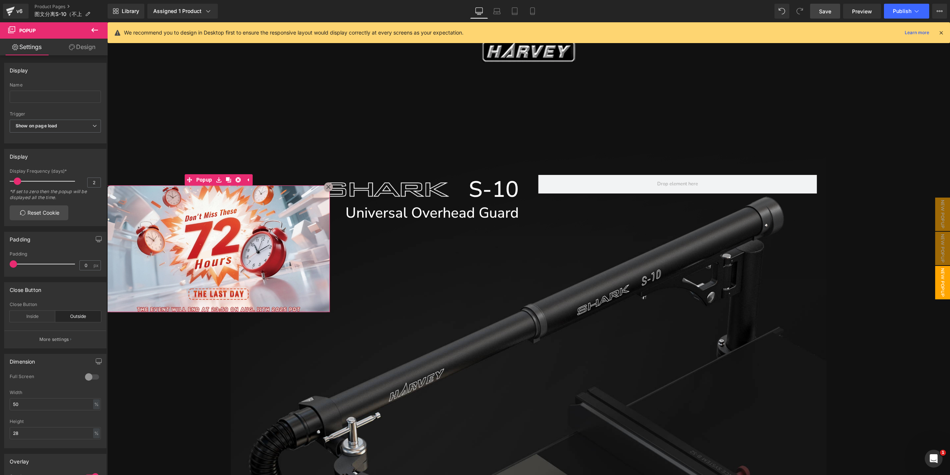
click at [84, 46] on link "Design" at bounding box center [82, 47] width 54 height 17
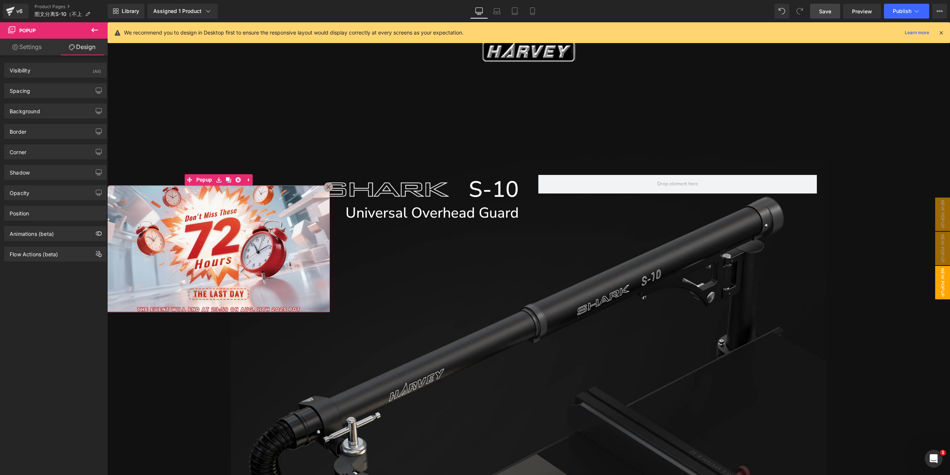
click at [29, 47] on link "Settings" at bounding box center [27, 47] width 54 height 17
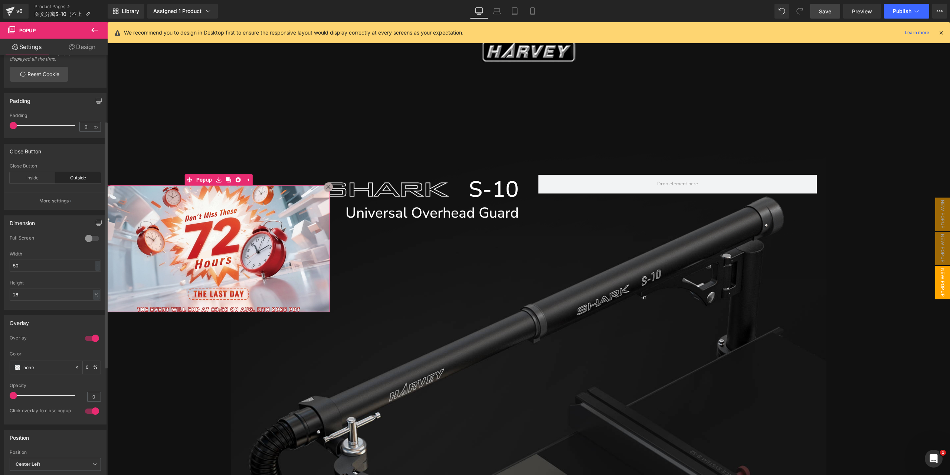
scroll to position [148, 0]
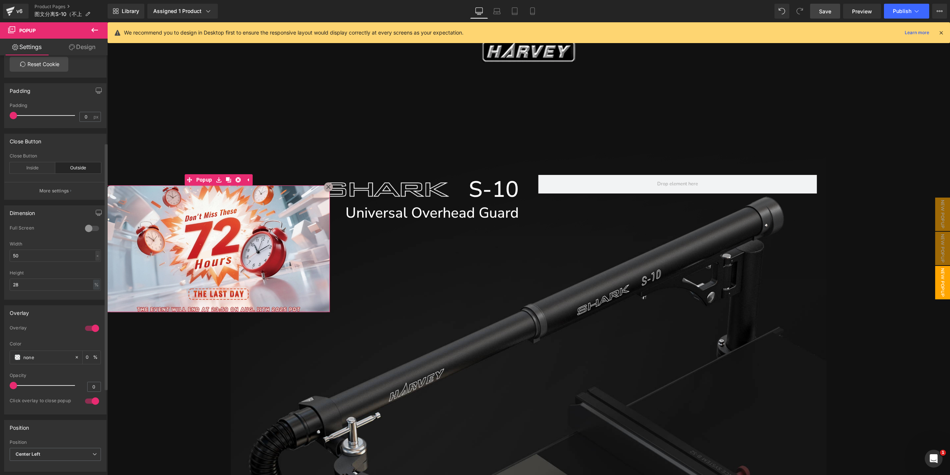
click at [95, 255] on div "-" at bounding box center [97, 255] width 4 height 10
click at [94, 265] on li "%" at bounding box center [95, 267] width 9 height 11
click at [64, 280] on input "28" at bounding box center [55, 284] width 91 height 12
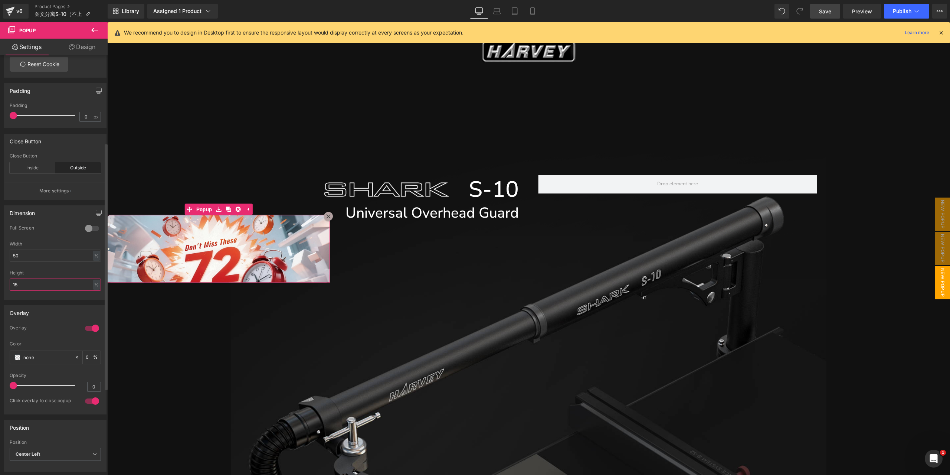
click at [62, 280] on input "15" at bounding box center [55, 284] width 91 height 12
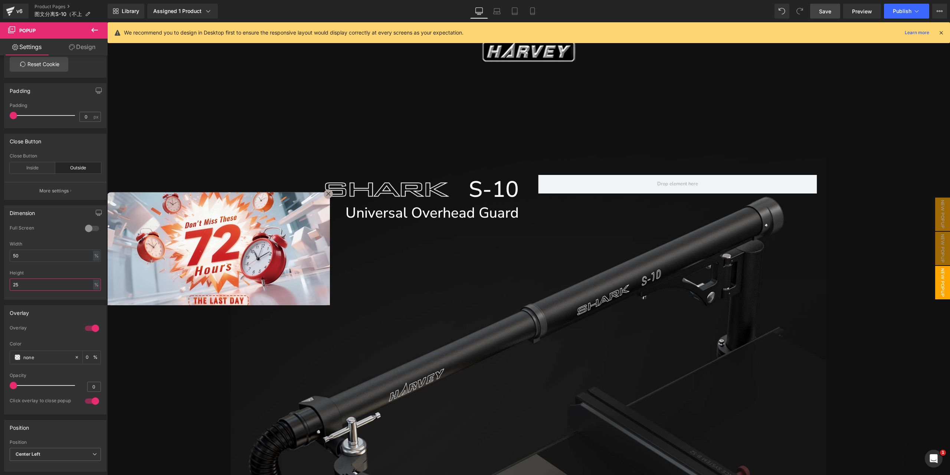
type input "25"
click at [824, 13] on span "Save" at bounding box center [825, 11] width 12 height 8
click at [865, 12] on span "Preview" at bounding box center [862, 11] width 20 height 8
click at [868, 14] on span "Preview" at bounding box center [862, 11] width 20 height 8
